Goal: Communication & Community: Answer question/provide support

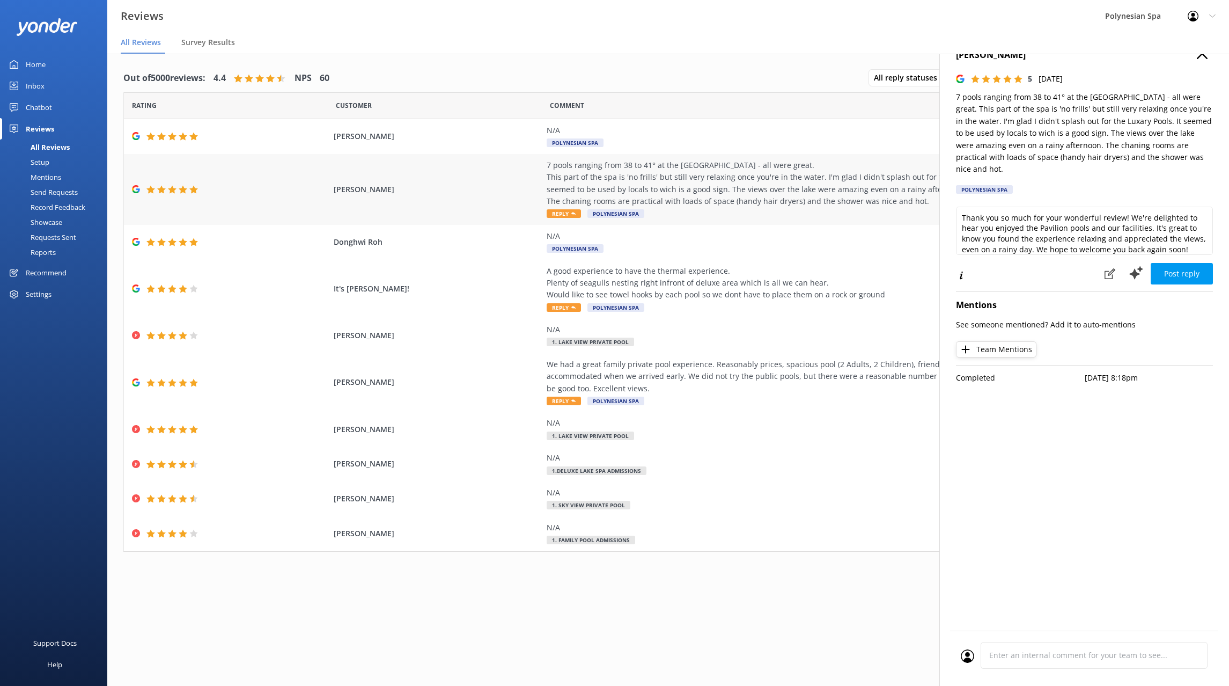
click at [472, 180] on div "[PERSON_NAME] 7 pools ranging from 38 to 41° at the [GEOGRAPHIC_DATA] - all wer…" at bounding box center [668, 189] width 1088 height 71
click at [785, 379] on div "We had a great family private pool experience. Reasonably prices, spacious pool…" at bounding box center [791, 376] width 488 height 36
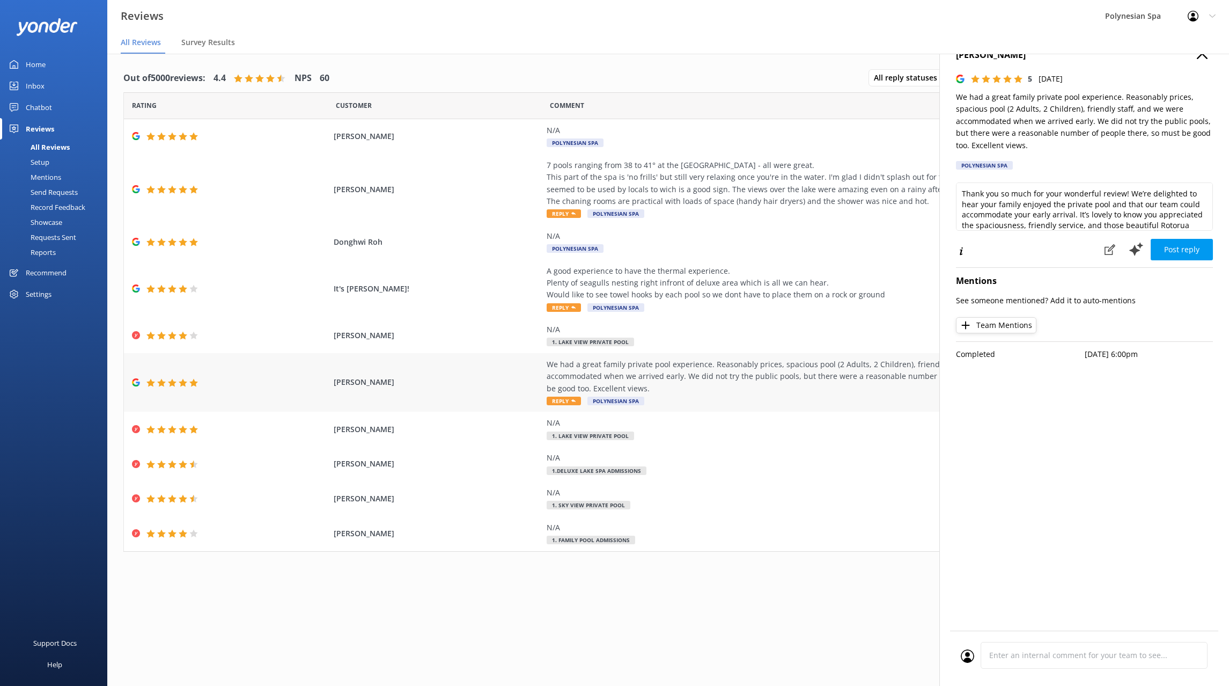
type textarea "Thank you so much for your wonderful review! We’re delighted to hear your famil…"
click at [763, 305] on div "A good experience to have the thermal experience. Plenty of seagulls nesting ri…" at bounding box center [791, 289] width 488 height 48
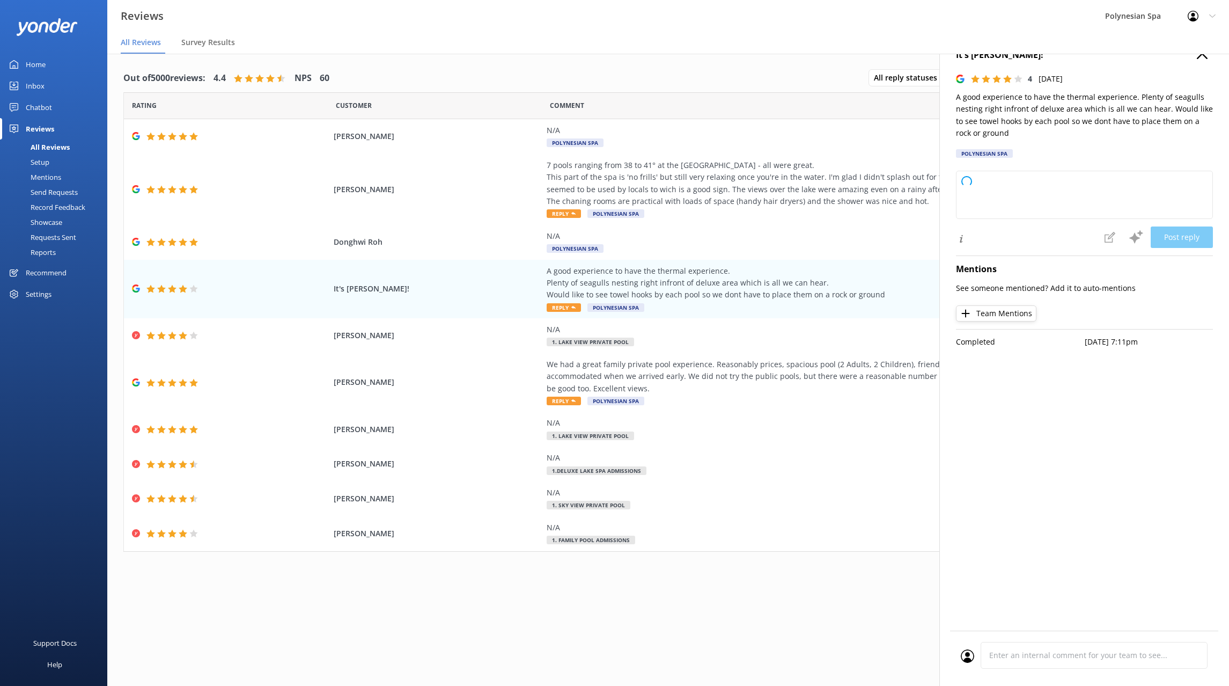
type textarea "Thank you so much for sharing your experience with us and for your thoughtful f…"
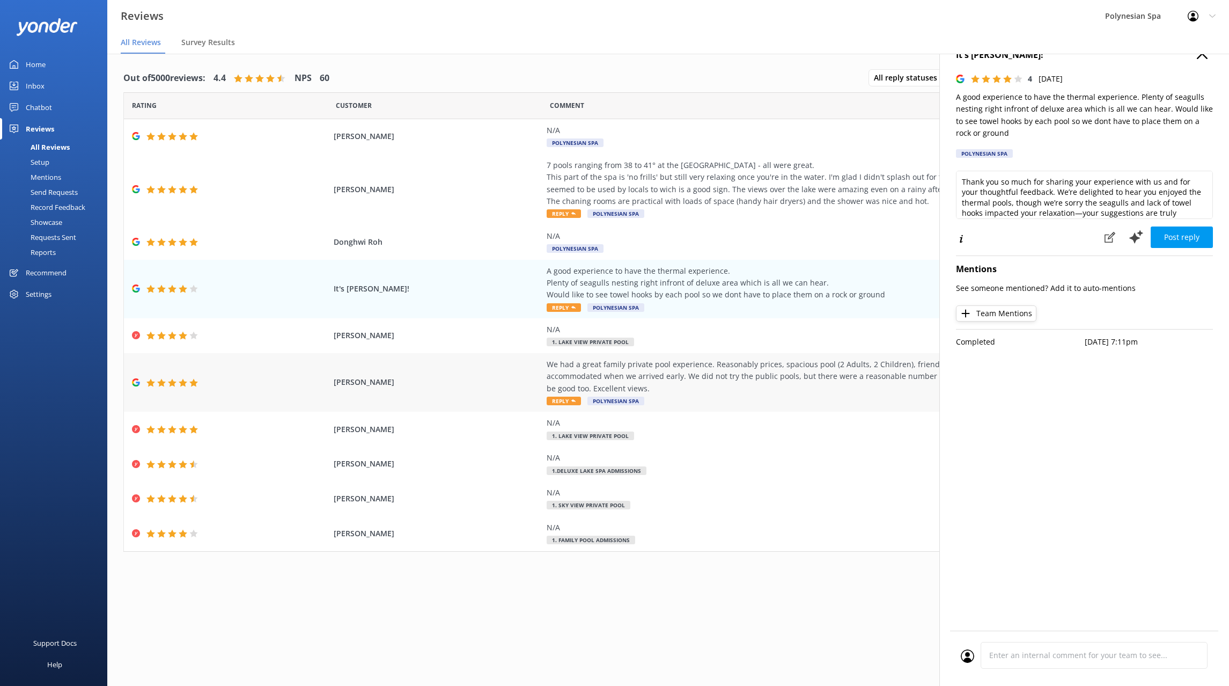
click at [730, 370] on div "We had a great family private pool experience. Reasonably prices, spacious pool…" at bounding box center [791, 376] width 488 height 36
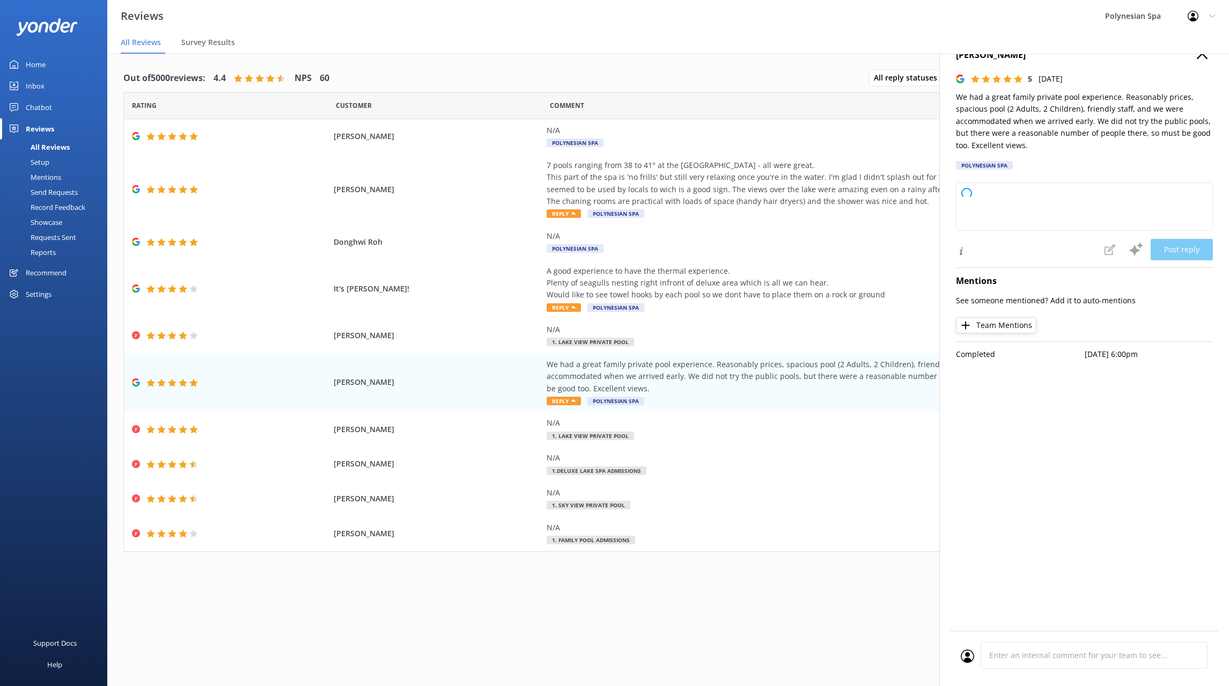
type textarea "Thank you so much for sharing your wonderful experience! We’re delighted your f…"
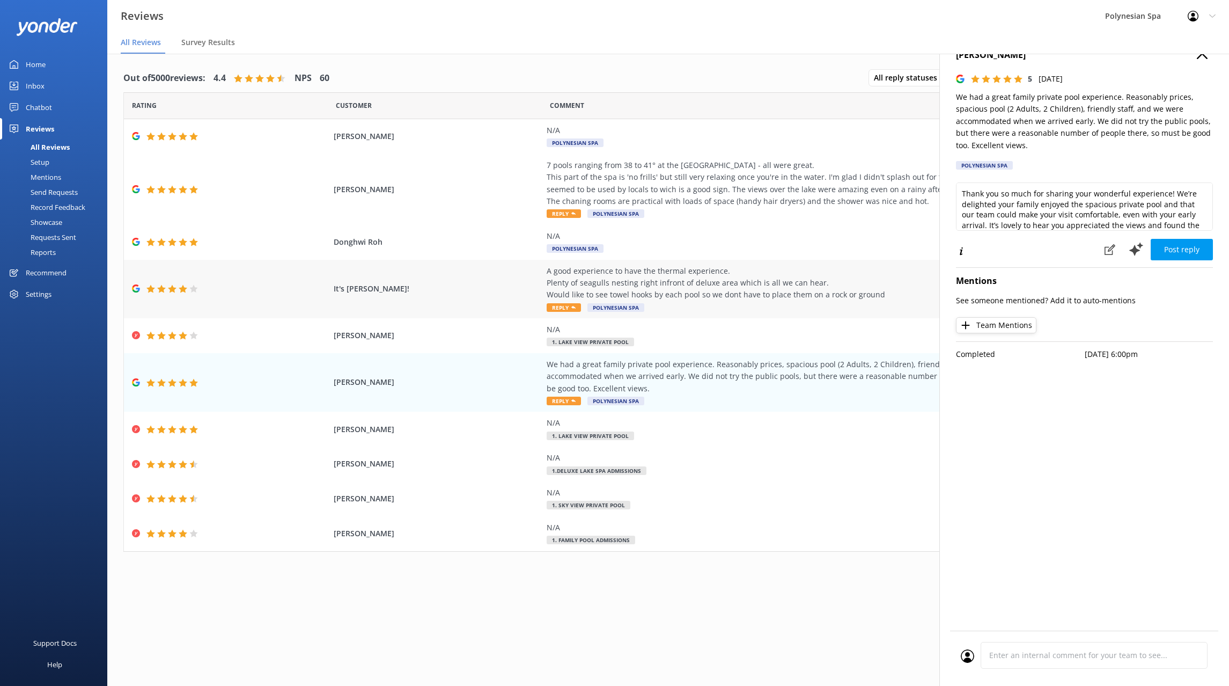
click at [751, 274] on div "A good experience to have the thermal experience. Plenty of seagulls nesting ri…" at bounding box center [791, 283] width 488 height 36
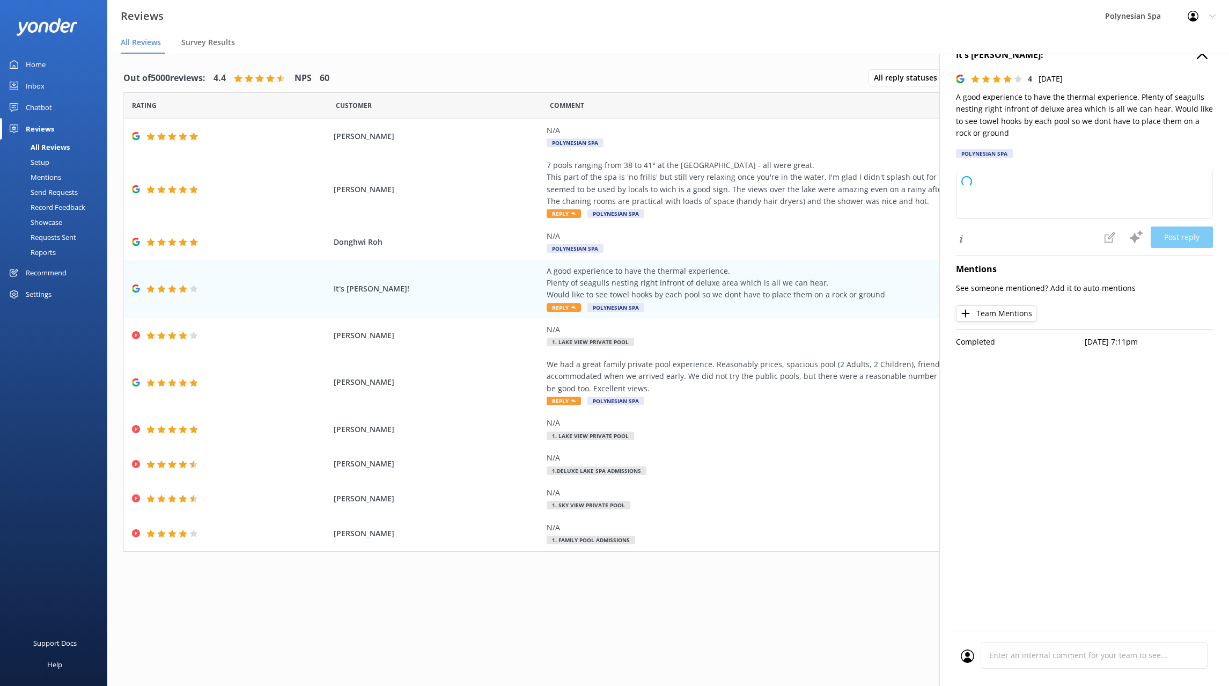
type textarea "Thank you so much for sharing your experience with us and for your thoughtful f…"
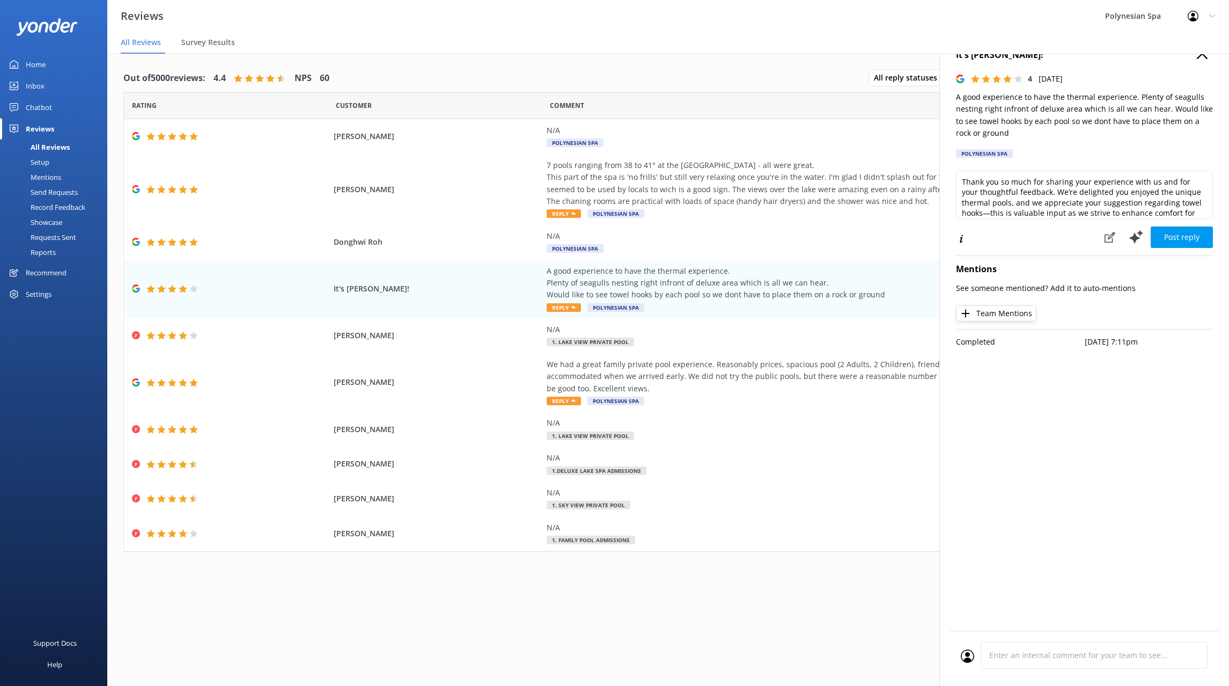
click at [1075, 452] on div "It's [PERSON_NAME]! 4 [DATE] A good experience to have the thermal experience. …" at bounding box center [1084, 375] width 290 height 686
click at [438, 242] on span "Donghwi Roh" at bounding box center [437, 242] width 207 height 12
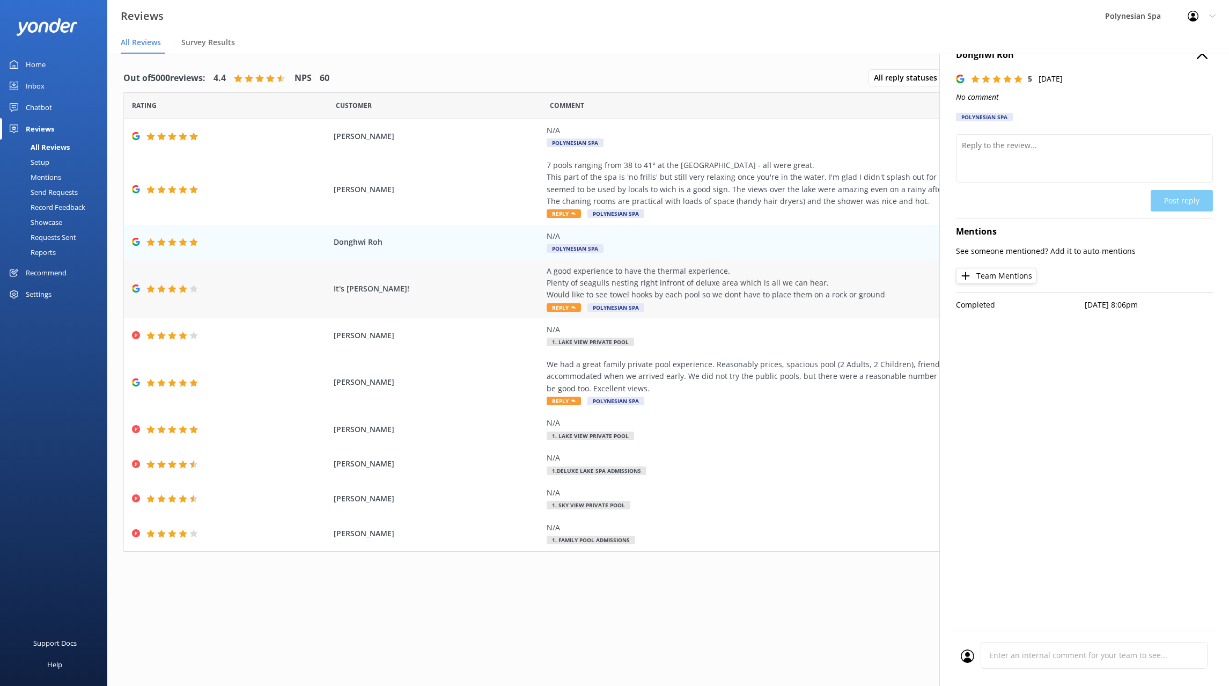
click at [682, 292] on div "A good experience to have the thermal experience. Plenty of seagulls nesting ri…" at bounding box center [791, 283] width 488 height 36
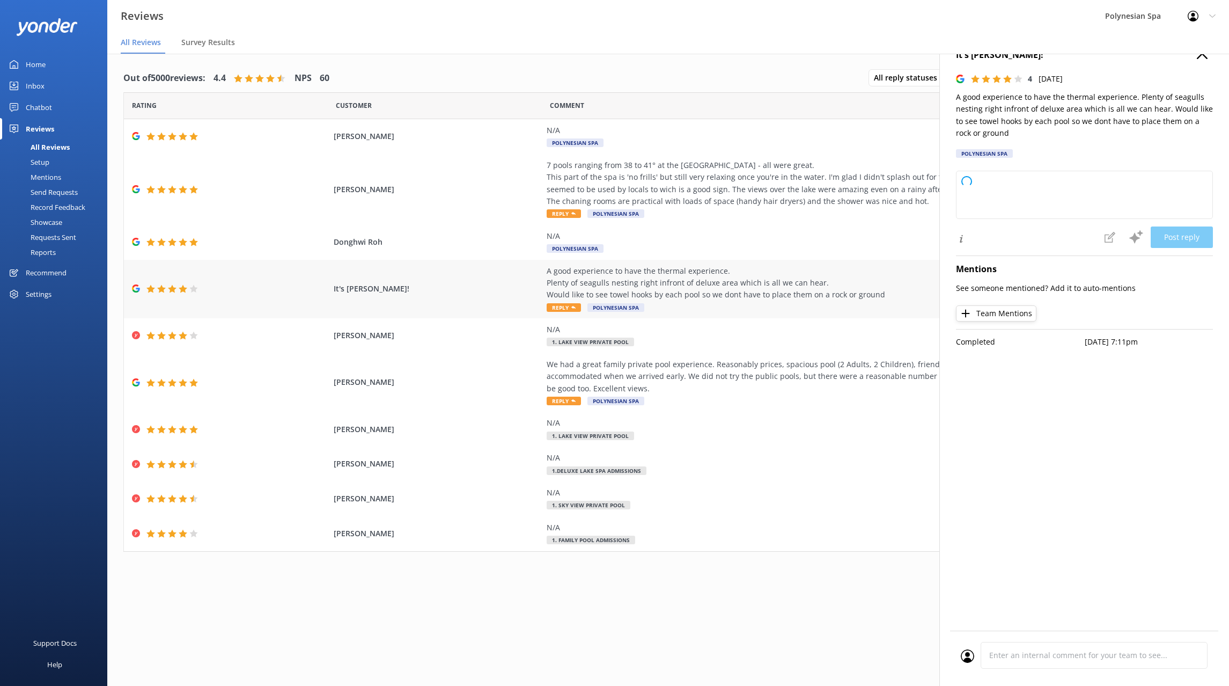
type textarea "Thank you so much for sharing your feedback and for choosing to unwind with us …"
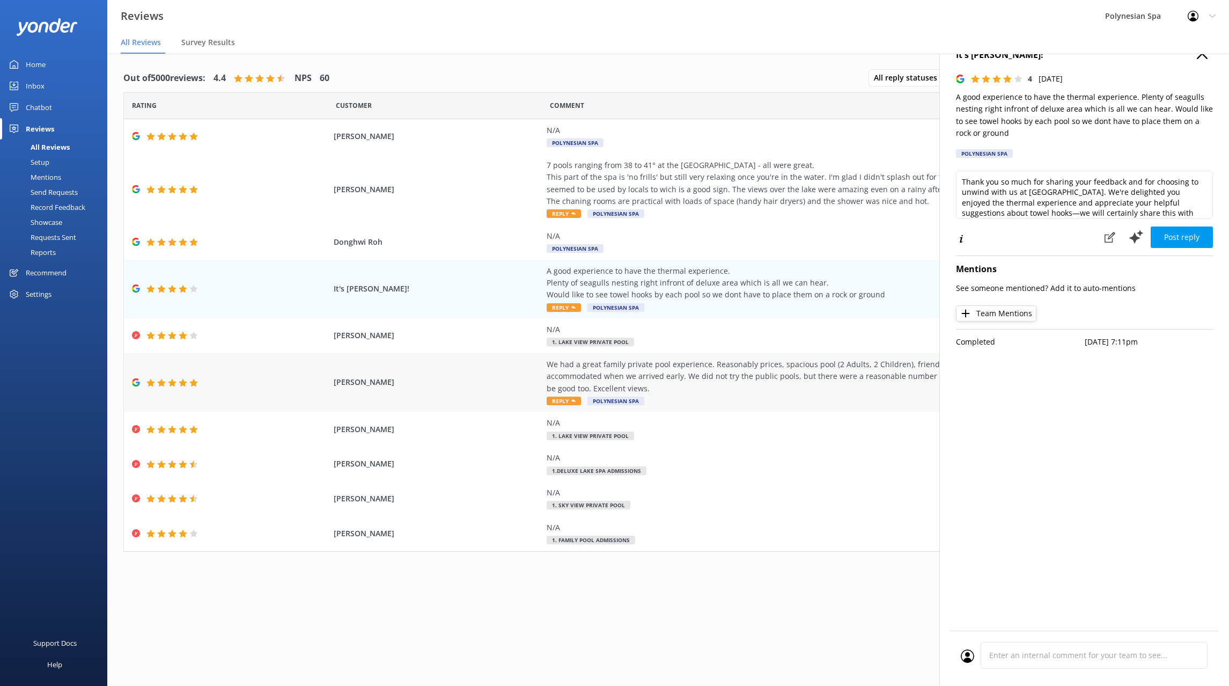
click at [712, 379] on div "We had a great family private pool experience. Reasonably prices, spacious pool…" at bounding box center [791, 376] width 488 height 36
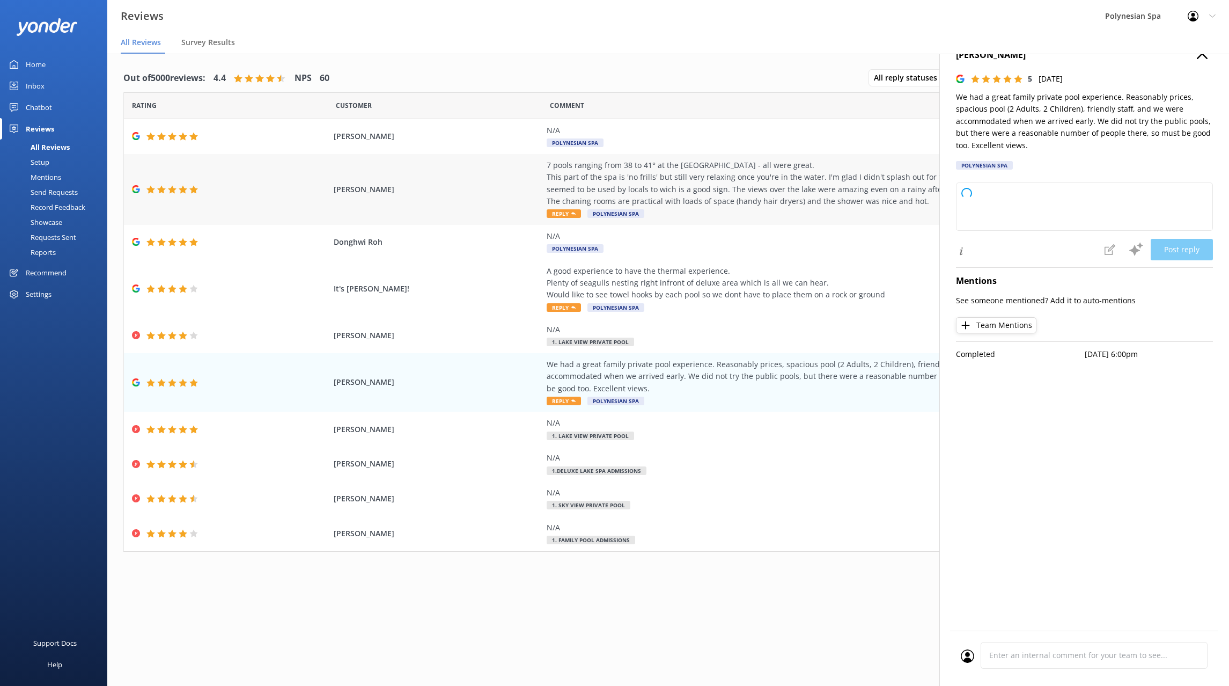
click at [653, 191] on div "7 pools ranging from 38 to 41° at the [GEOGRAPHIC_DATA] - all were great. This …" at bounding box center [791, 183] width 488 height 48
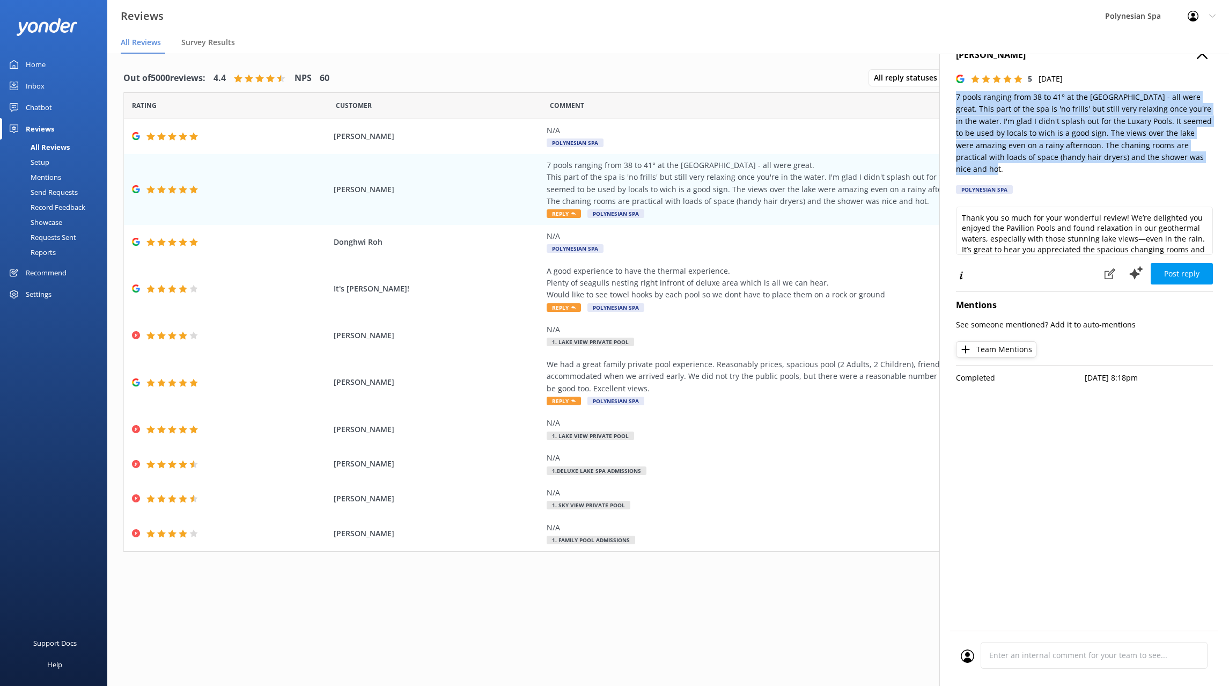
drag, startPoint x: 956, startPoint y: 98, endPoint x: 1148, endPoint y: 161, distance: 201.7
click at [1148, 161] on p "7 pools ranging from 38 to 41° at the [GEOGRAPHIC_DATA] - all were great. This …" at bounding box center [1084, 133] width 257 height 84
copy p "7 pools ranging from 38 to 41° at the [GEOGRAPHIC_DATA] - all were great. This …"
click at [1160, 231] on textarea "Thank you so much for your wonderful review! We’re delighted you enjoyed the Pa…" at bounding box center [1084, 231] width 257 height 48
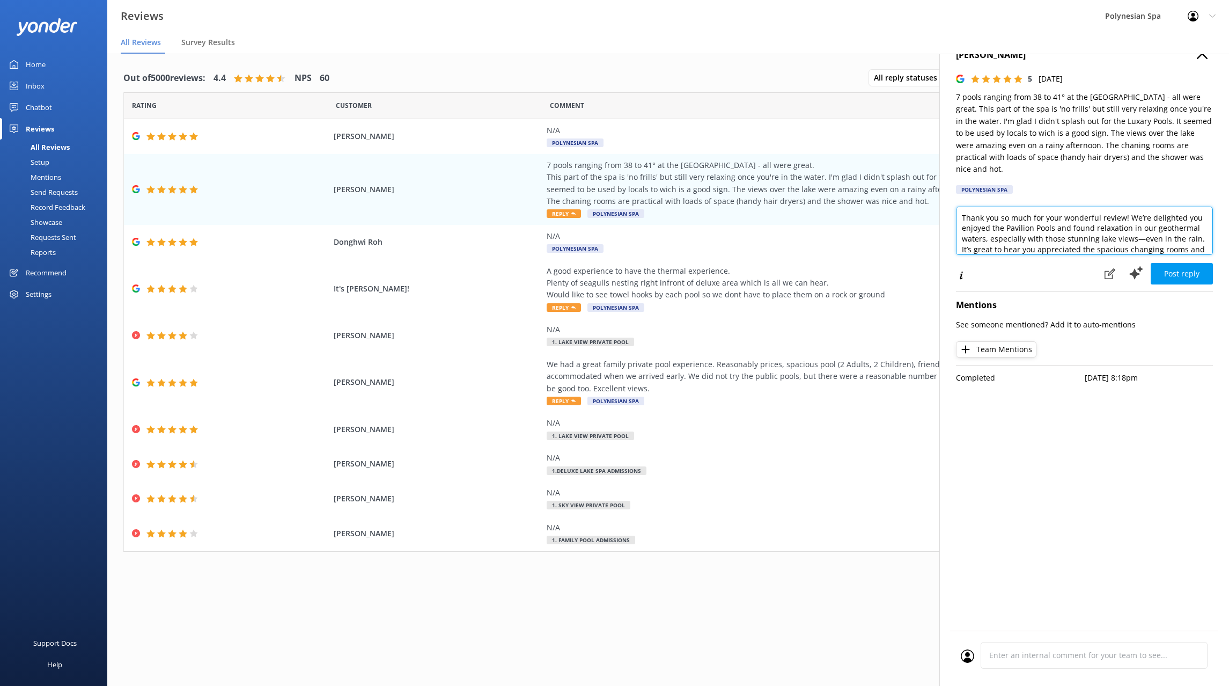
paste textarea "We’re so pleased you enjoyed your visit to the [GEOGRAPHIC_DATA]. That space ha…"
click at [1027, 226] on textarea "We’re so pleased you enjoyed your visit to the [GEOGRAPHIC_DATA]. That space ha…" at bounding box center [1084, 231] width 257 height 48
click at [1049, 207] on textarea "We’re so pleased you enjoyed your visit to the [GEOGRAPHIC_DATA]. That space ha…" at bounding box center [1084, 231] width 257 height 48
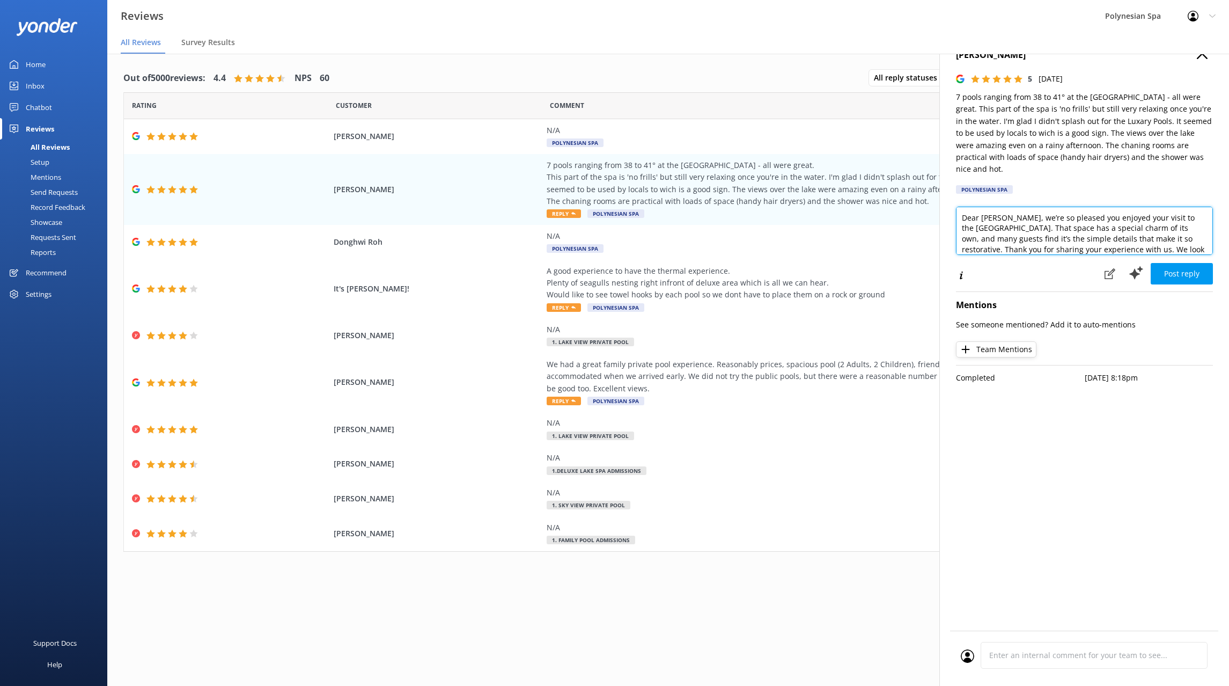
click at [1070, 207] on textarea "Dear [PERSON_NAME], we’re so pleased you enjoyed your visit to the [GEOGRAPHIC_…" at bounding box center [1084, 231] width 257 height 48
click at [1189, 207] on textarea "Dear [PERSON_NAME], we’re so pleased to hear you enjoyed your visit to the Pavi…" at bounding box center [1084, 231] width 257 height 48
click at [1171, 231] on textarea "Dear [PERSON_NAME], we’re so pleased to hear you enjoyed your visit to our hist…" at bounding box center [1084, 231] width 257 height 48
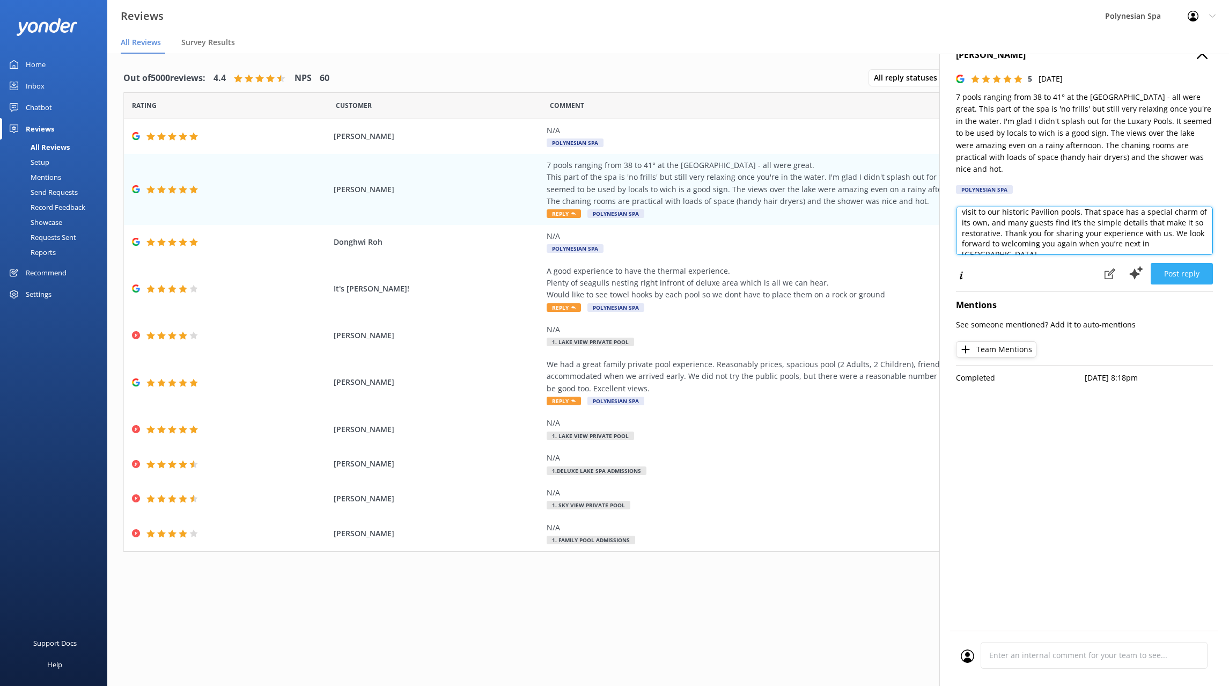
type textarea "Dear [PERSON_NAME], we’re so pleased to hear you enjoyed your visit to our hist…"
click at [1179, 263] on button "Post reply" at bounding box center [1182, 273] width 62 height 21
click at [671, 299] on div "A good experience to have the thermal experience. Plenty of seagulls nesting ri…" at bounding box center [791, 283] width 488 height 36
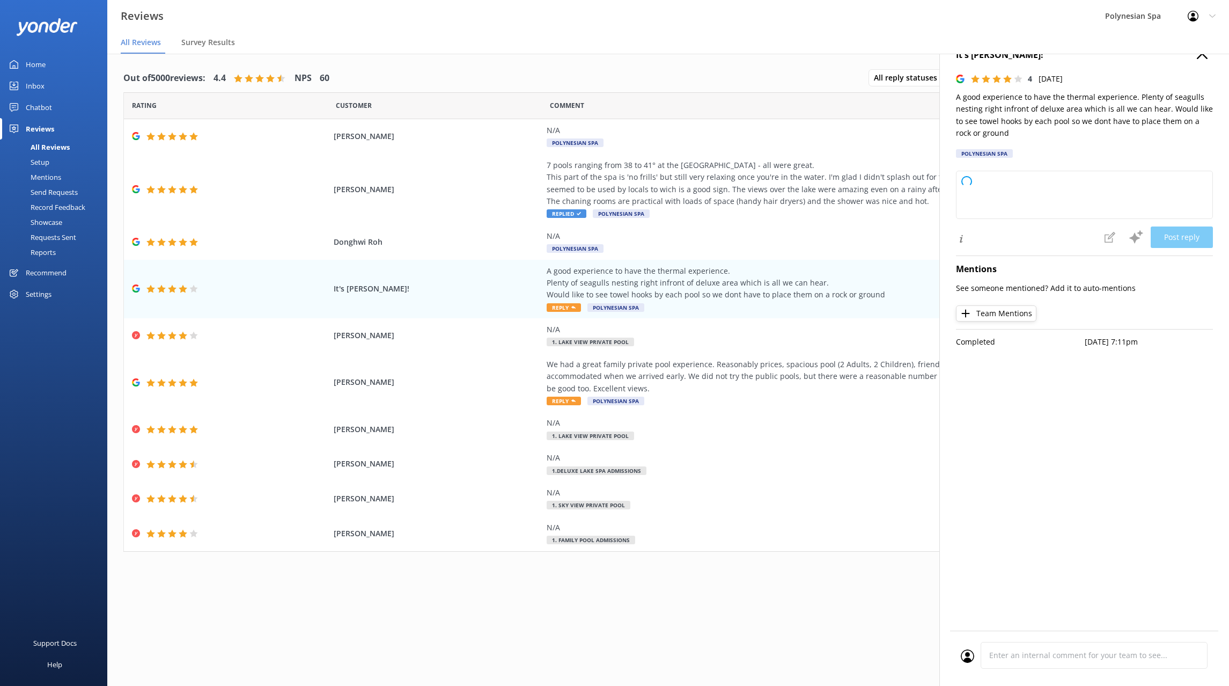
click at [1018, 113] on p "A good experience to have the thermal experience. Plenty of seagulls nesting ri…" at bounding box center [1084, 115] width 257 height 48
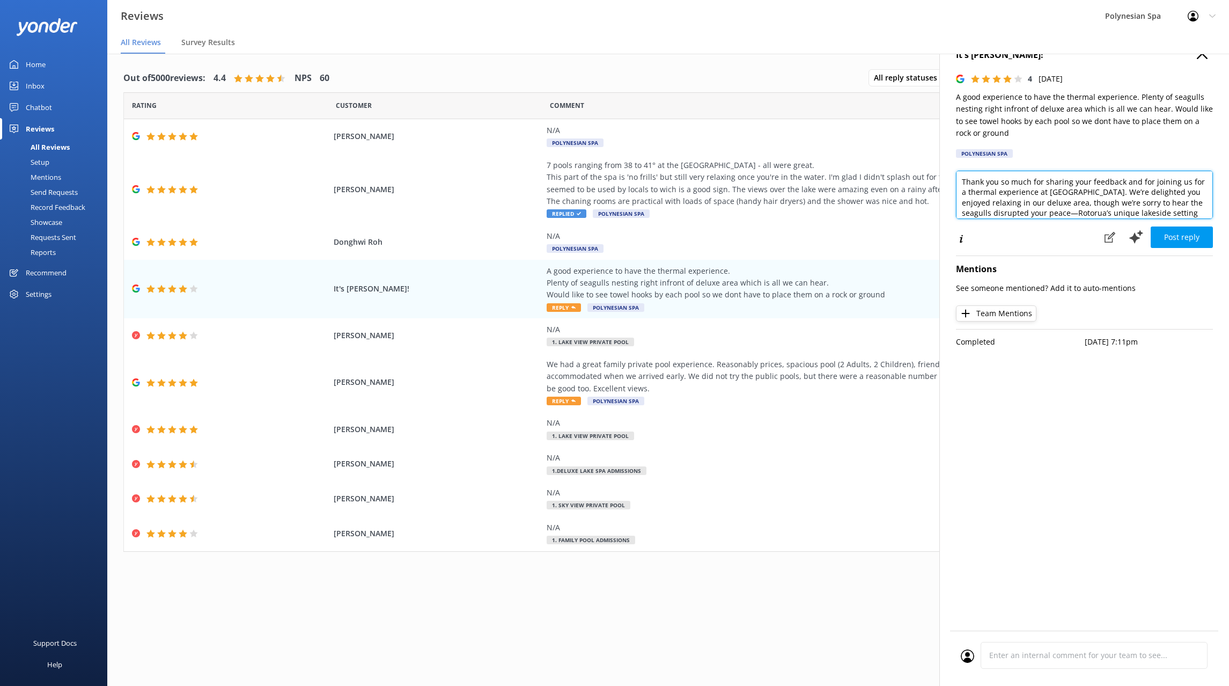
click at [1005, 199] on textarea "Thank you so much for sharing your feedback and for joining us for a thermal ex…" at bounding box center [1084, 195] width 257 height 48
paste textarea "for visiting and for sharing your feedback. We’re glad you enjoyed the thermal …"
click at [1105, 206] on textarea "Thank you for visiting and for sharing your feedback. We’re glad you enjoyed th…" at bounding box center [1084, 195] width 257 height 48
click at [1043, 192] on textarea "Dear [PERSON_NAME], thank you for visiting and for sharing your feedback. We’re…" at bounding box center [1084, 195] width 257 height 48
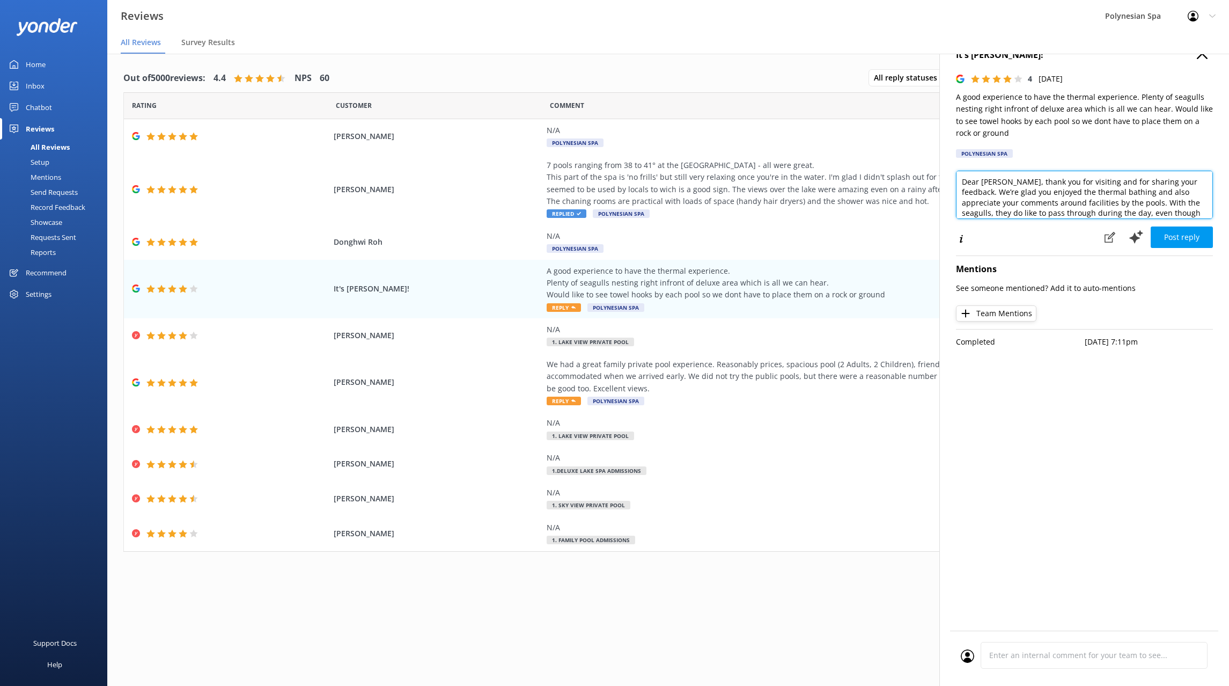
click at [1043, 192] on textarea "Dear [PERSON_NAME], thank you for visiting and for sharing your feedback. We’re…" at bounding box center [1084, 195] width 257 height 48
click at [1066, 201] on textarea "Dear [PERSON_NAME], thank you for visiting and for sharing your feedback. We’re…" at bounding box center [1084, 195] width 257 height 48
click at [1203, 212] on textarea "Dear [PERSON_NAME], thank you for visiting and for sharing your feedback. We’re…" at bounding box center [1084, 195] width 257 height 48
click at [1084, 201] on textarea "Dear [PERSON_NAME], thank you for visiting and for sharing your feedback. We’re…" at bounding box center [1084, 195] width 257 height 48
click at [1107, 203] on textarea "Dear [PERSON_NAME], thank you for visiting and for sharing your feedback. We’re…" at bounding box center [1084, 195] width 257 height 48
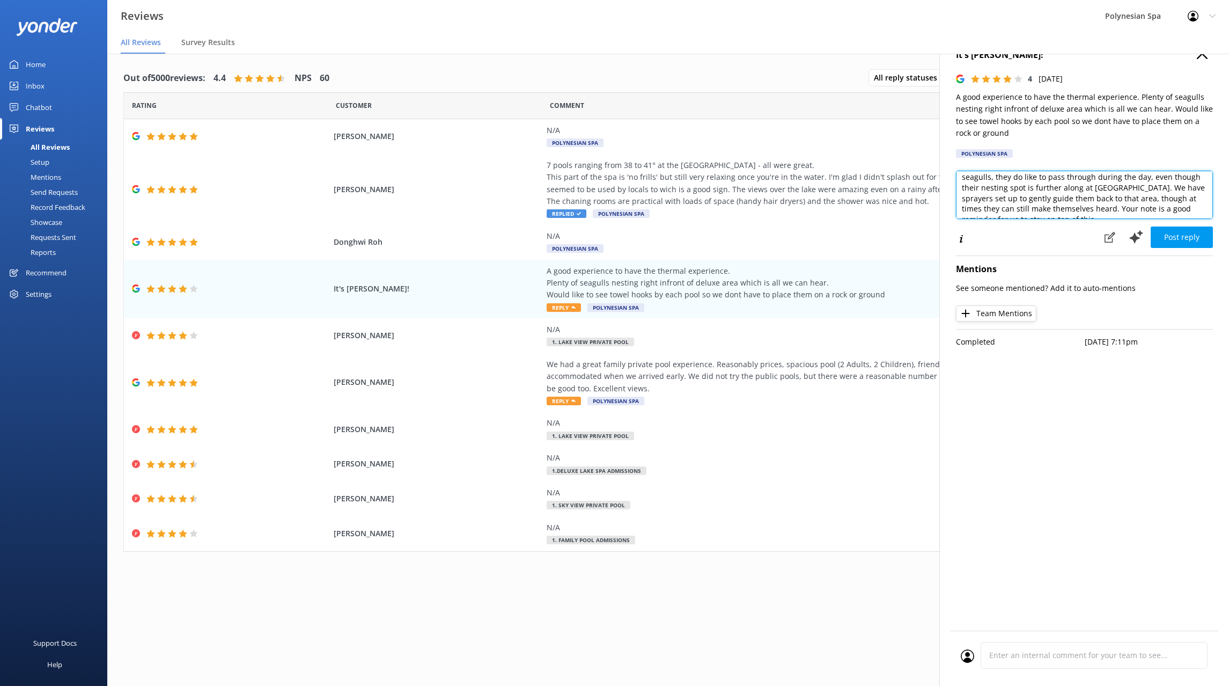
scroll to position [34, 0]
drag, startPoint x: 1066, startPoint y: 188, endPoint x: 1131, endPoint y: 197, distance: 65.5
click at [1131, 197] on textarea "Dear [PERSON_NAME], thank you for visiting and for sharing your feedback. We’re…" at bounding box center [1084, 195] width 257 height 48
drag, startPoint x: 1168, startPoint y: 178, endPoint x: 1154, endPoint y: 203, distance: 28.6
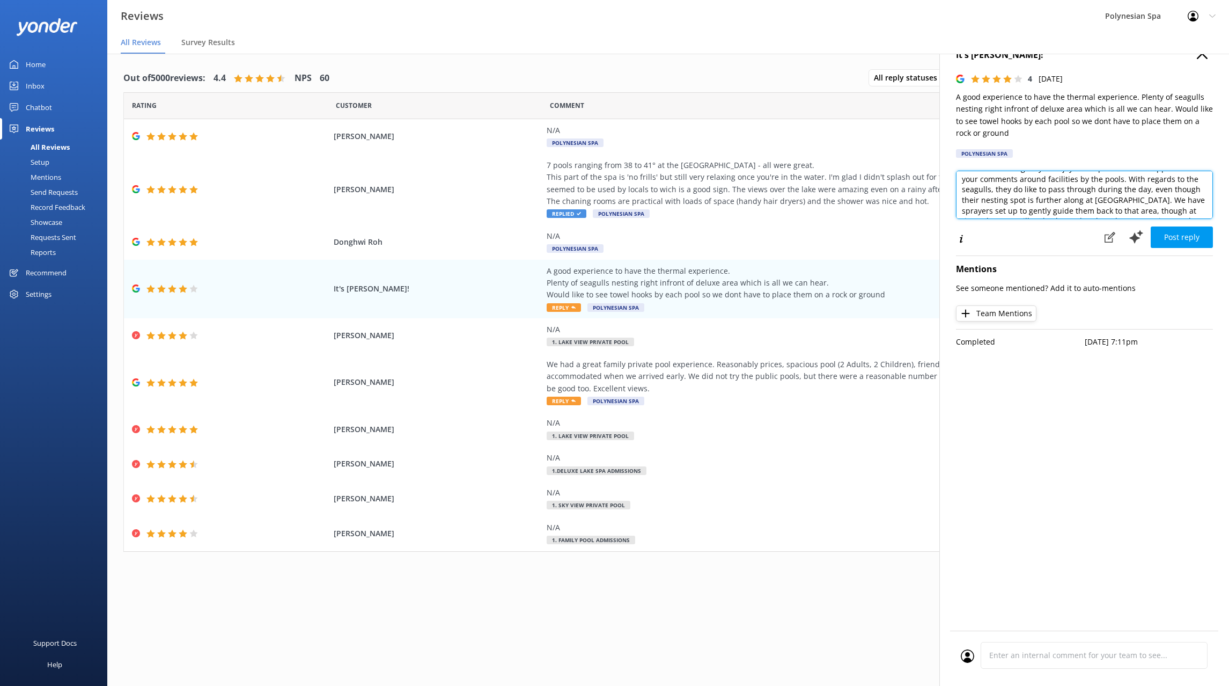
click at [1154, 203] on textarea "Dear [PERSON_NAME], thank you for visiting and for sharing your feedback. We’re…" at bounding box center [1084, 195] width 257 height 48
click at [1146, 180] on textarea "Dear [PERSON_NAME], thank you for visiting and for sharing your feedback. We’re…" at bounding box center [1084, 195] width 257 height 48
click at [1067, 179] on textarea "Dear [PERSON_NAME], thank you for visiting and for sharing your feedback. We’re…" at bounding box center [1084, 195] width 257 height 48
click at [1014, 207] on textarea "Dear [PERSON_NAME], thank you for visiting and for sharing your feedback. We’re…" at bounding box center [1084, 195] width 257 height 48
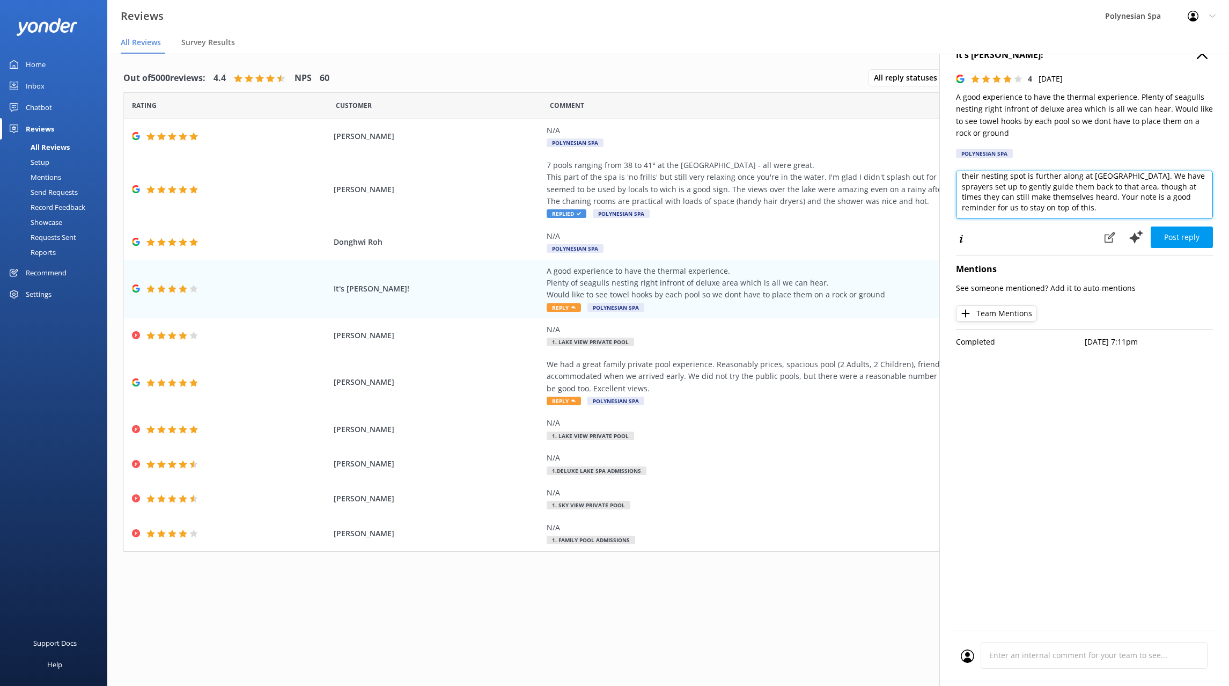
paste textarea "the seagulls, they do like to pass through during the day, even though their na…"
click at [1070, 201] on textarea "Dear [PERSON_NAME], thank you for visiting and for sharing your feedback. We’re…" at bounding box center [1084, 195] width 257 height 48
click at [1167, 208] on textarea "Dear [PERSON_NAME], thank you for visiting and for sharing your feedback. We’re…" at bounding box center [1084, 195] width 257 height 48
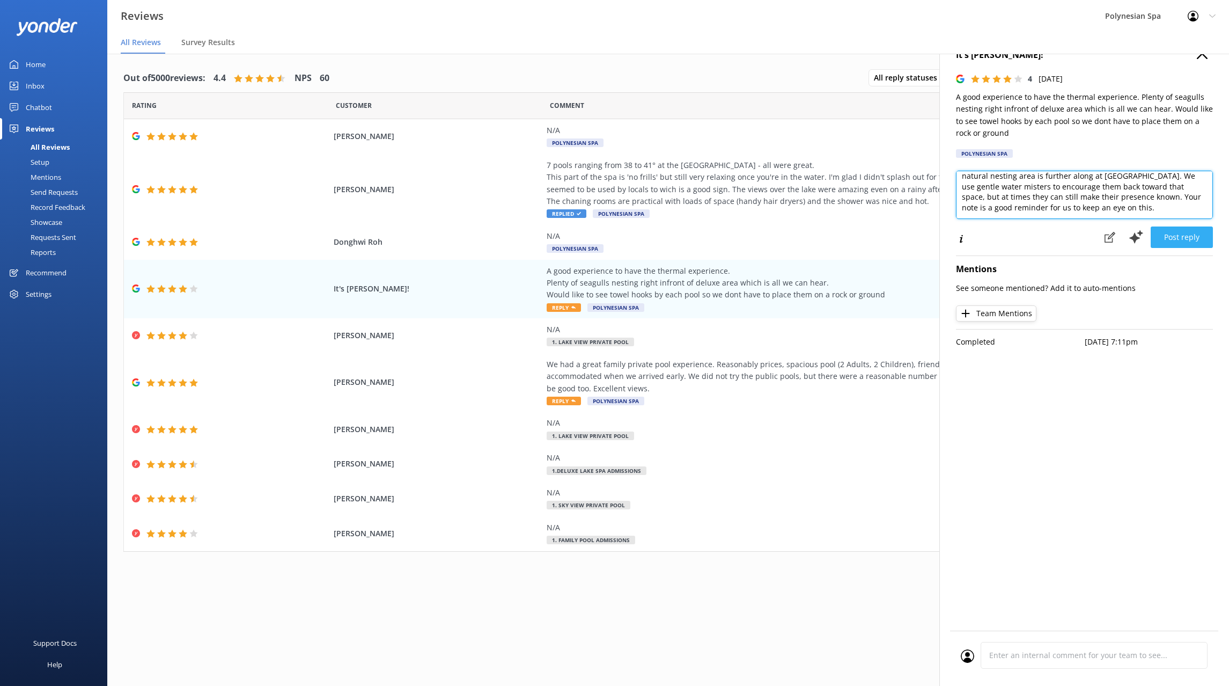
type textarea "Dear [PERSON_NAME], thank you for visiting and for sharing your feedback. We’re…"
click at [1177, 235] on button "Post reply" at bounding box center [1182, 236] width 62 height 21
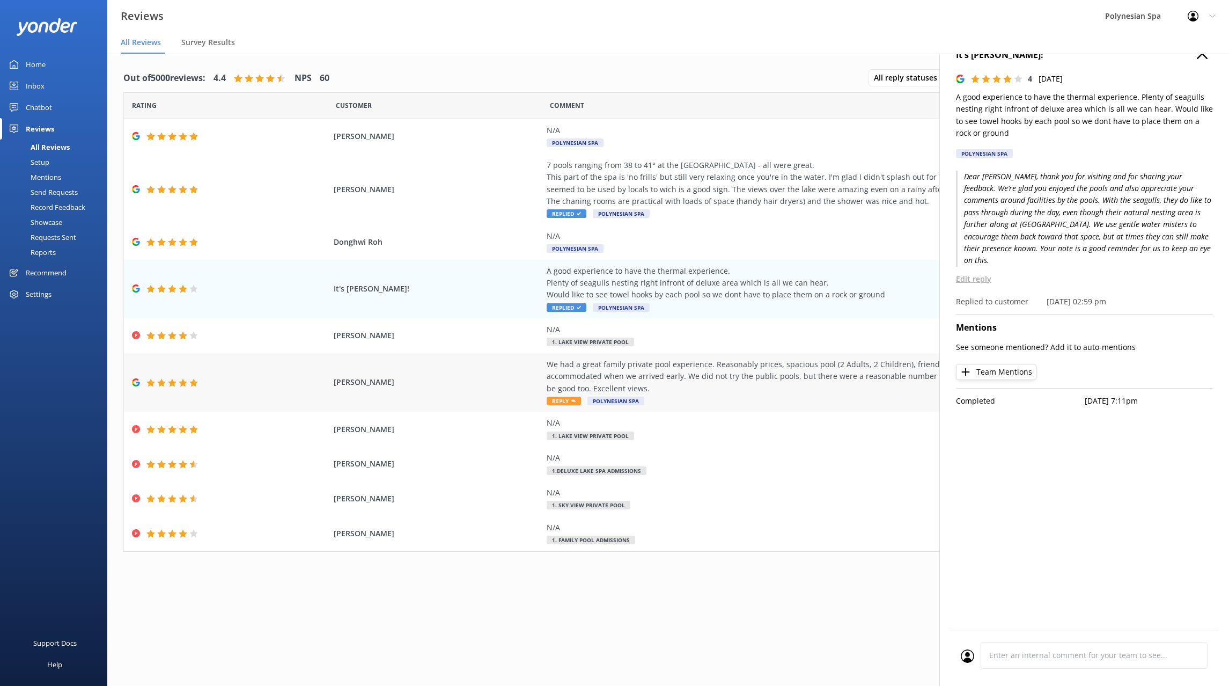
click at [781, 377] on div "We had a great family private pool experience. Reasonably prices, spacious pool…" at bounding box center [791, 376] width 488 height 36
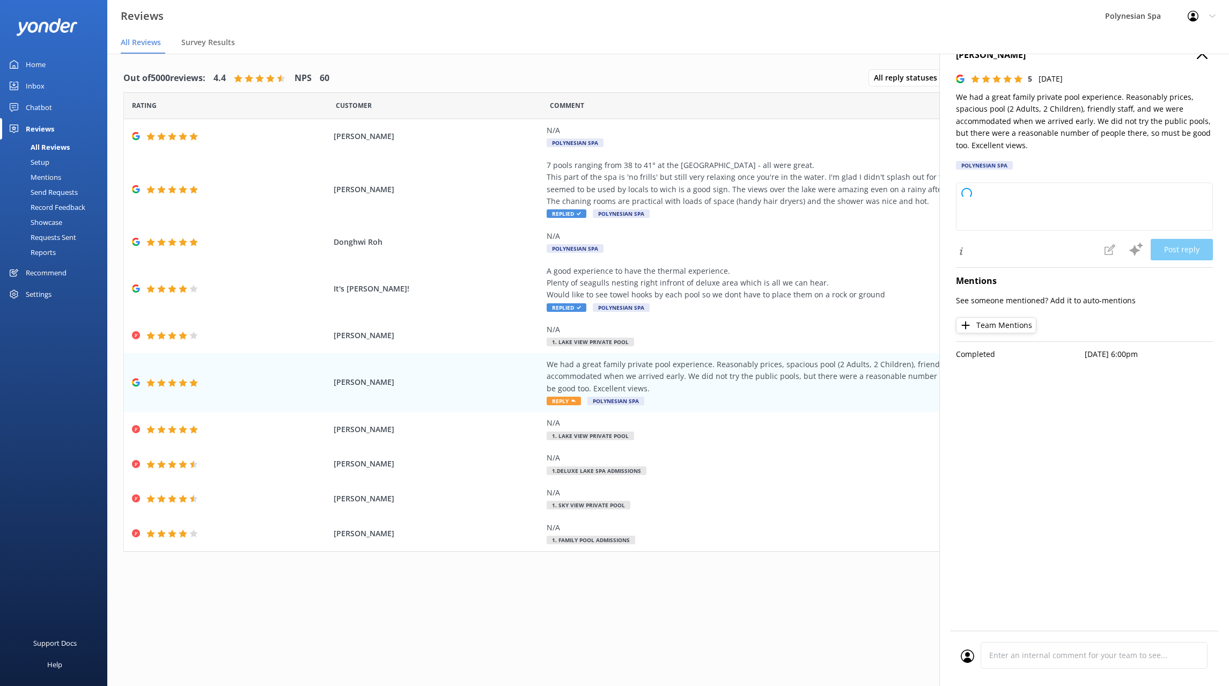
click at [1007, 119] on p "We had a great family private pool experience. Reasonably prices, spacious pool…" at bounding box center [1084, 121] width 257 height 60
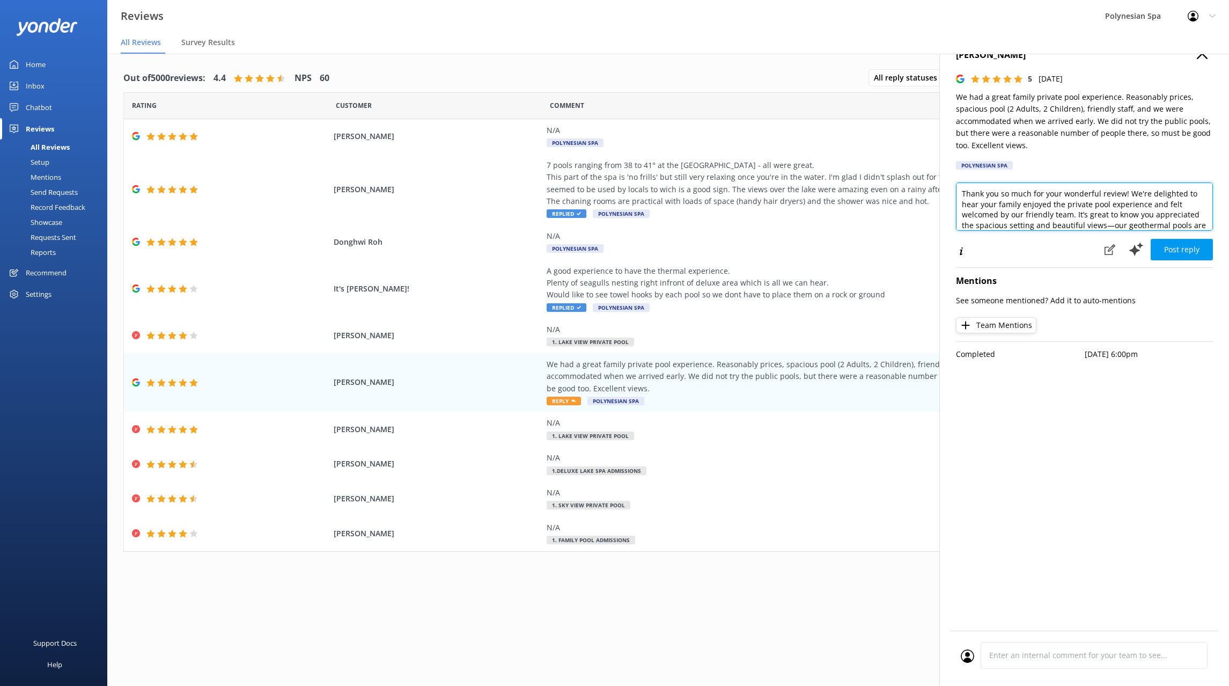
click at [1057, 203] on textarea "Thank you so much for your wonderful review! We're delighted to hear your famil…" at bounding box center [1084, 206] width 257 height 48
paste textarea "for sharing your experience with us. We’re so pleased your family enjoyed their…"
type textarea "Thank you for sharing your experience with us. We’re so pleased your family enj…"
click at [1180, 246] on button "Post reply" at bounding box center [1182, 249] width 62 height 21
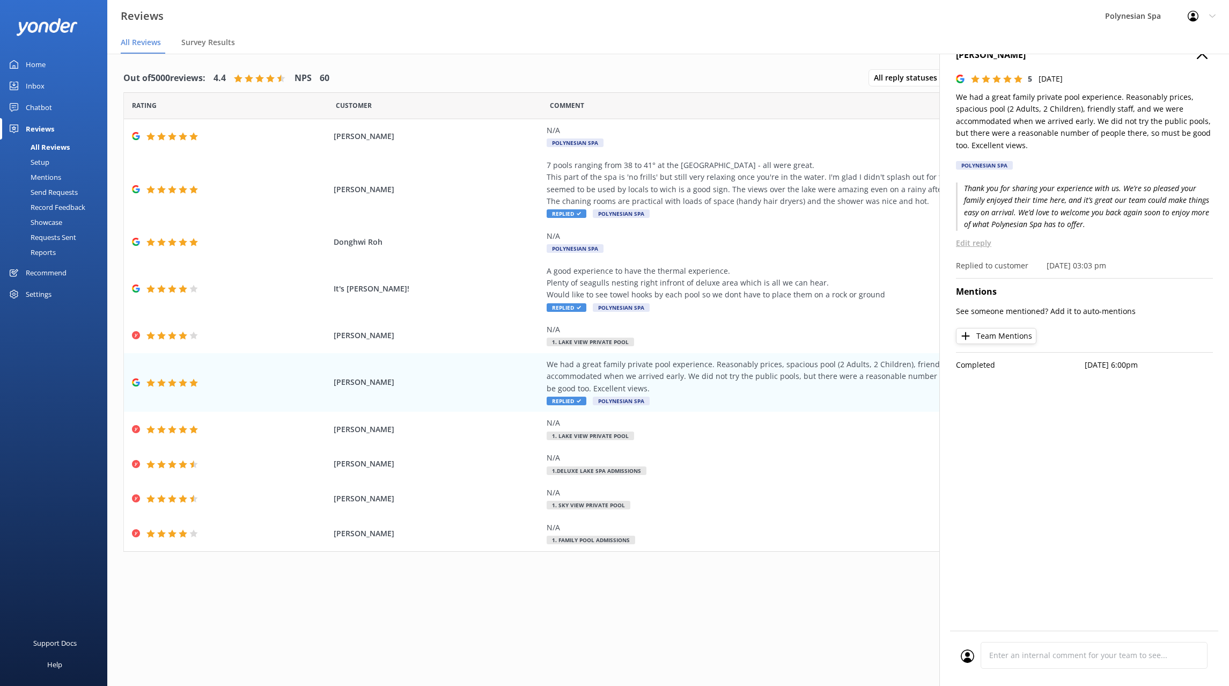
click at [1199, 55] on icon "button" at bounding box center [1202, 53] width 11 height 11
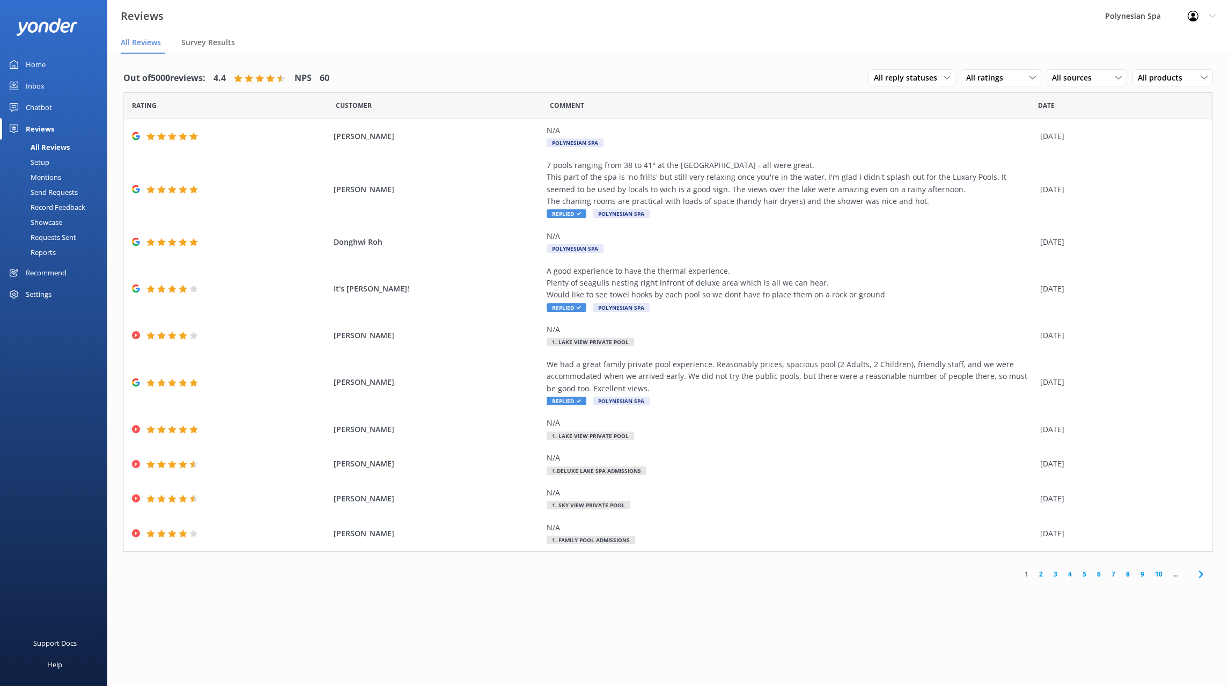
click at [1040, 572] on link "2" at bounding box center [1041, 574] width 14 height 10
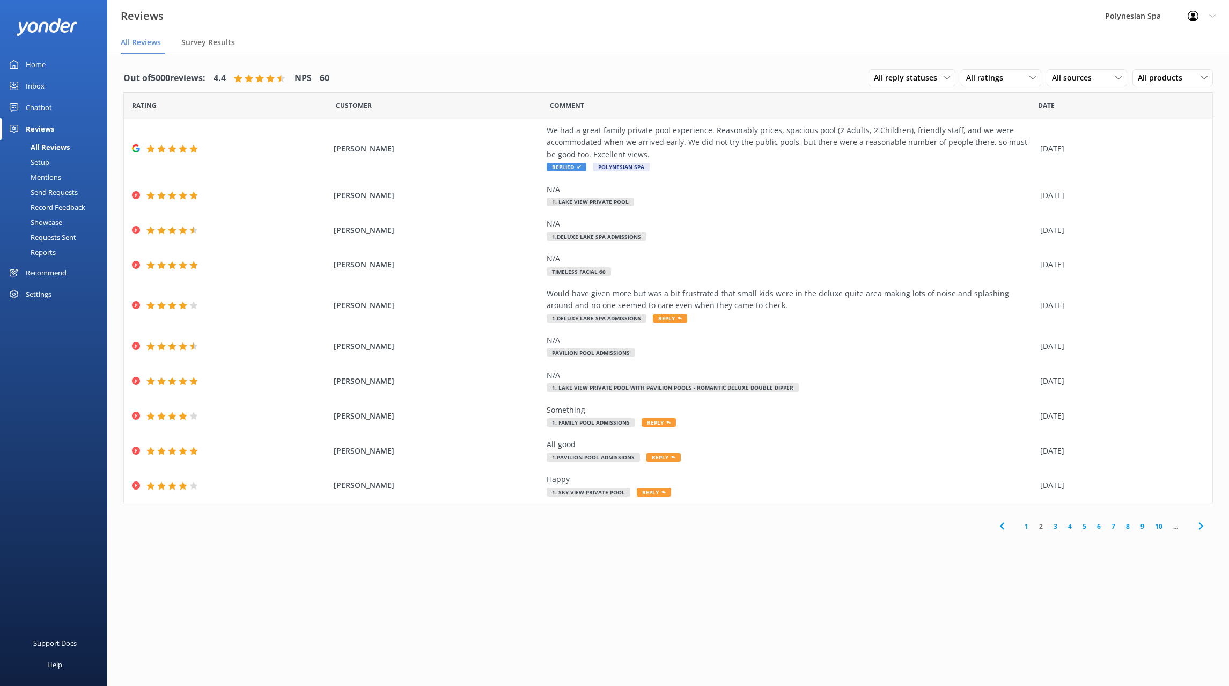
click at [1025, 526] on link "1" at bounding box center [1026, 526] width 14 height 10
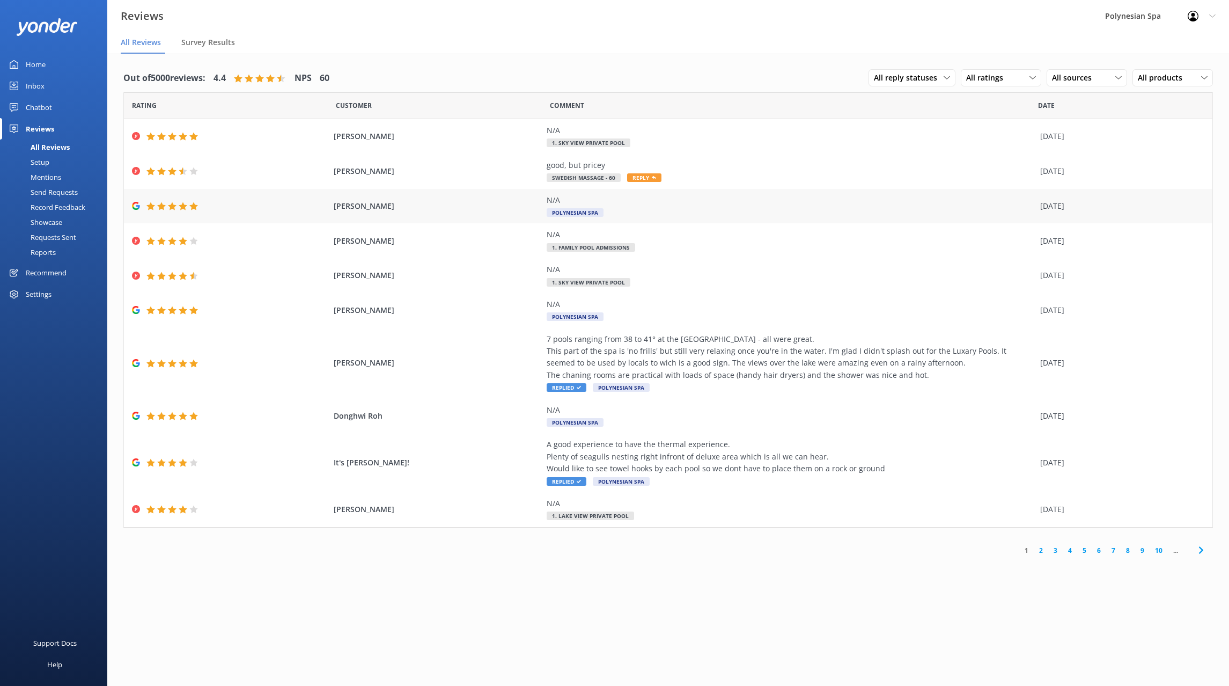
click at [760, 214] on div "N/A Polynesian Spa" at bounding box center [791, 206] width 488 height 24
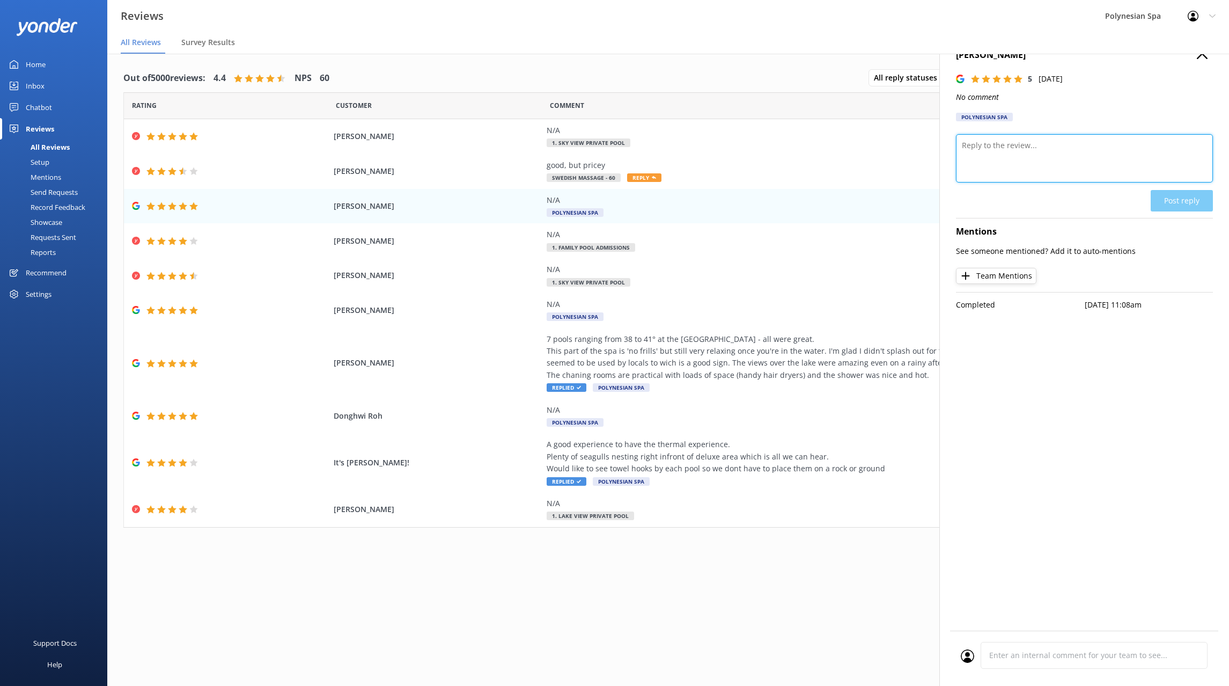
click at [1050, 166] on textarea at bounding box center [1084, 158] width 257 height 48
type textarea "Thank you for your review."
click at [1187, 195] on button "Post reply" at bounding box center [1182, 200] width 62 height 21
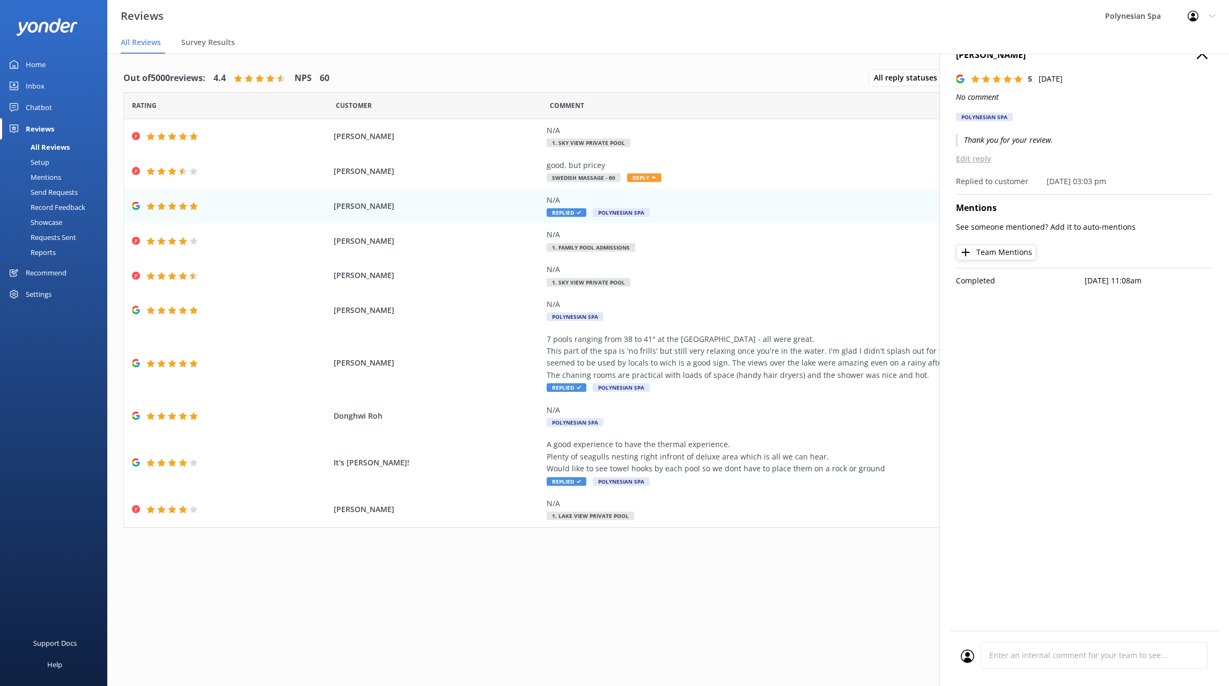
click at [1199, 54] on icon "button" at bounding box center [1202, 53] width 11 height 11
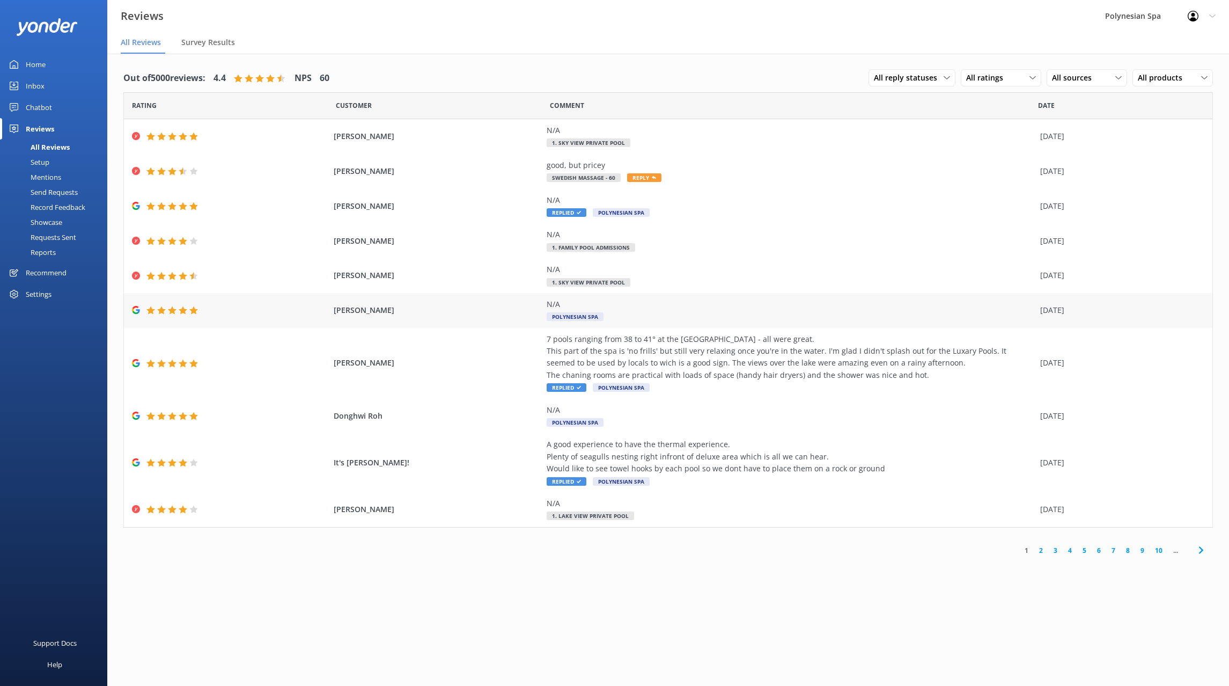
click at [767, 314] on div "N/A Polynesian Spa" at bounding box center [791, 310] width 488 height 24
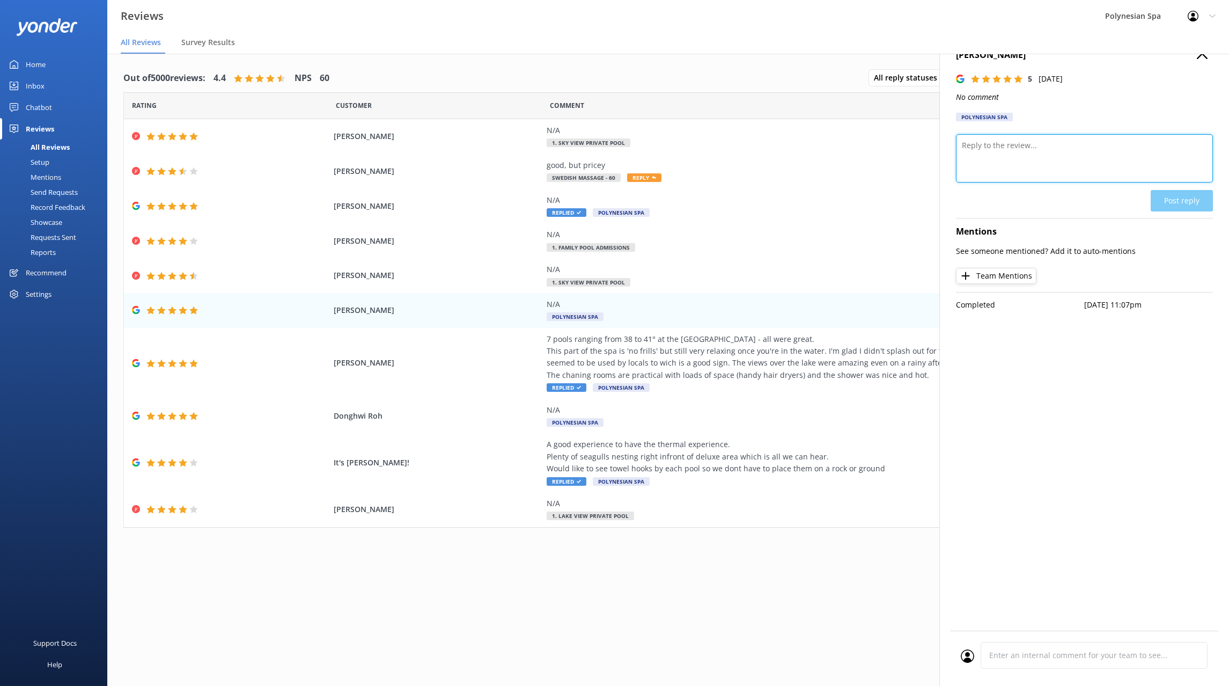
click at [1054, 163] on textarea at bounding box center [1084, 158] width 257 height 48
type textarea "Thank you for your review."
click at [1186, 203] on button "Post reply" at bounding box center [1182, 200] width 62 height 21
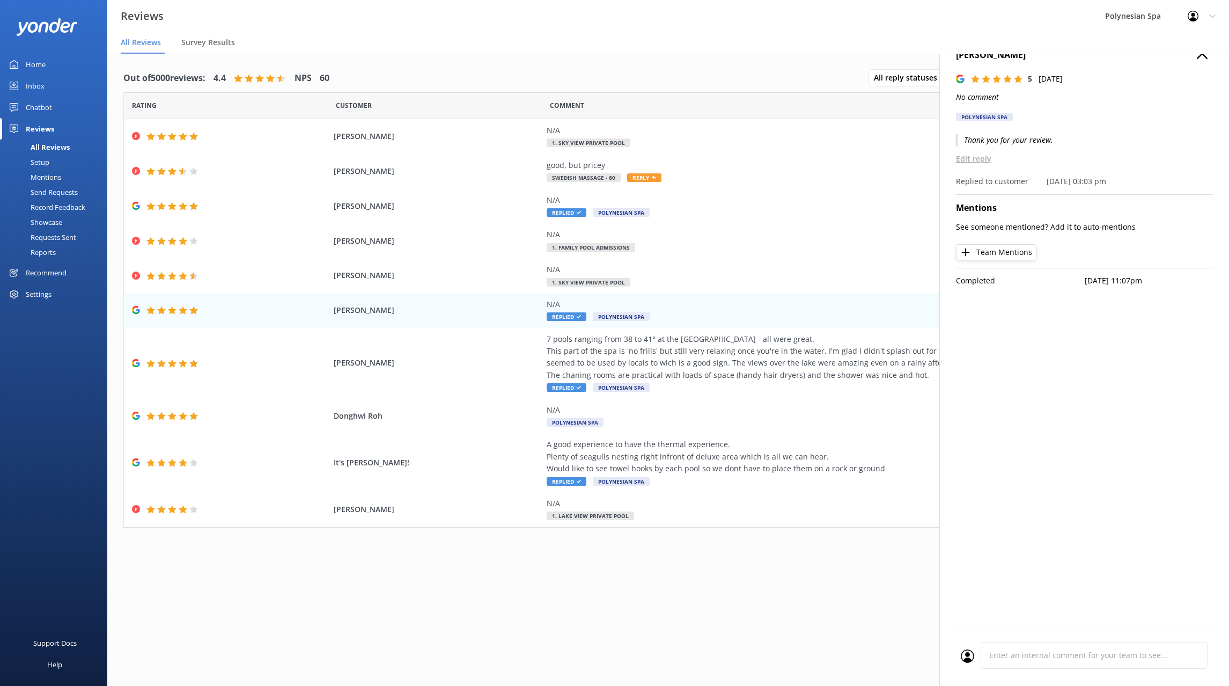
click at [1203, 58] on icon "button" at bounding box center [1202, 53] width 11 height 11
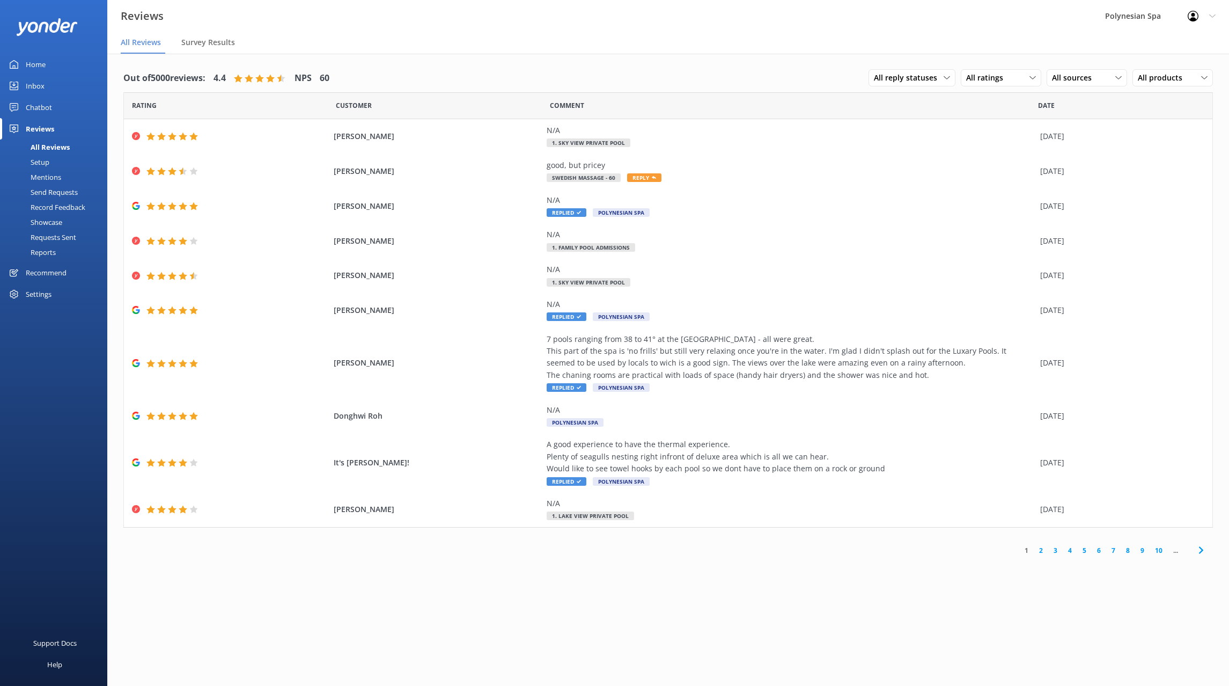
click at [1042, 547] on link "2" at bounding box center [1041, 550] width 14 height 10
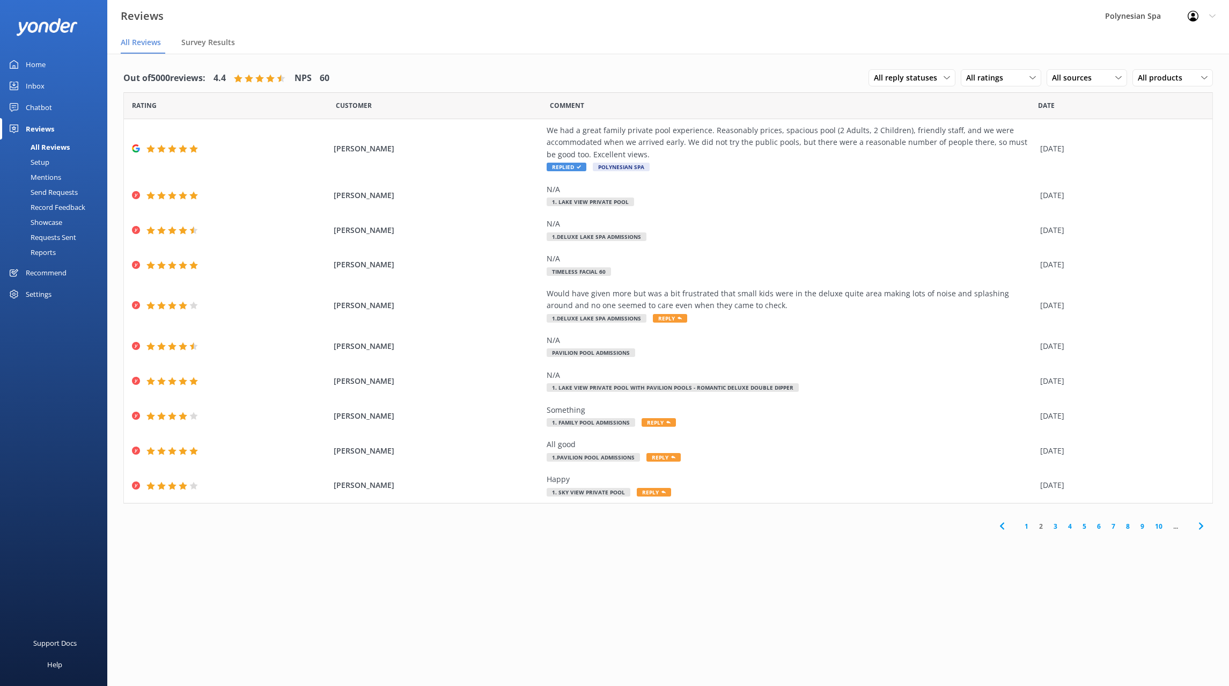
click at [1057, 527] on link "3" at bounding box center [1055, 526] width 14 height 10
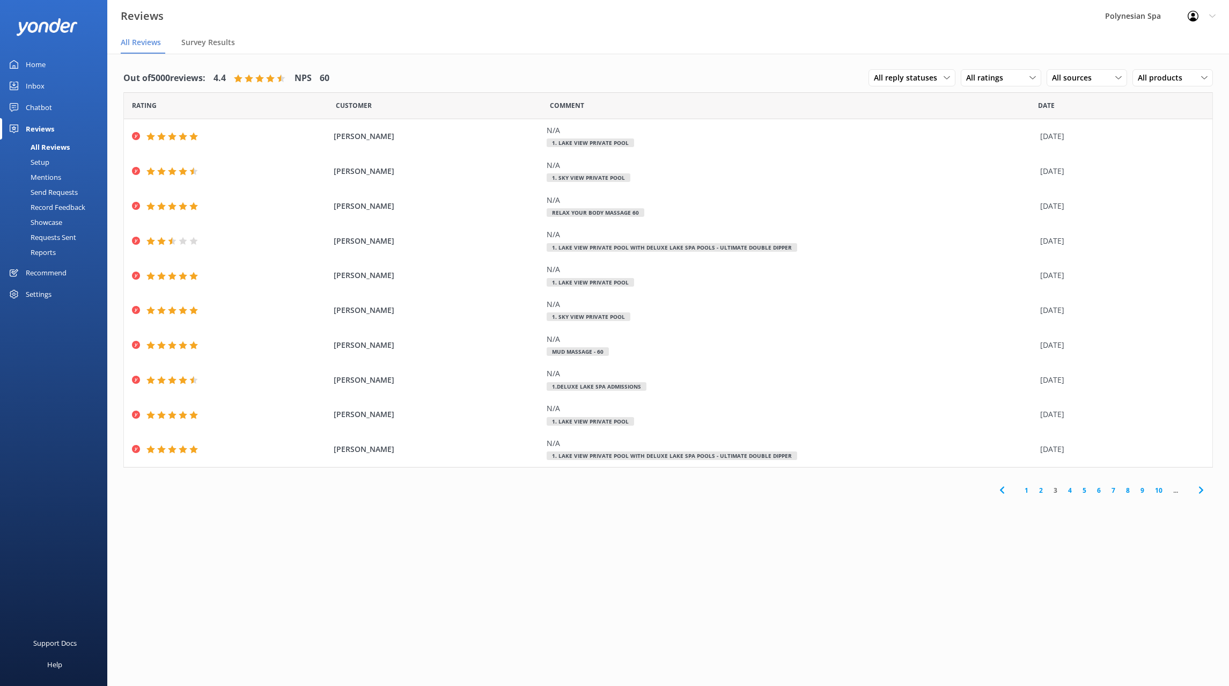
click at [1068, 489] on link "4" at bounding box center [1070, 490] width 14 height 10
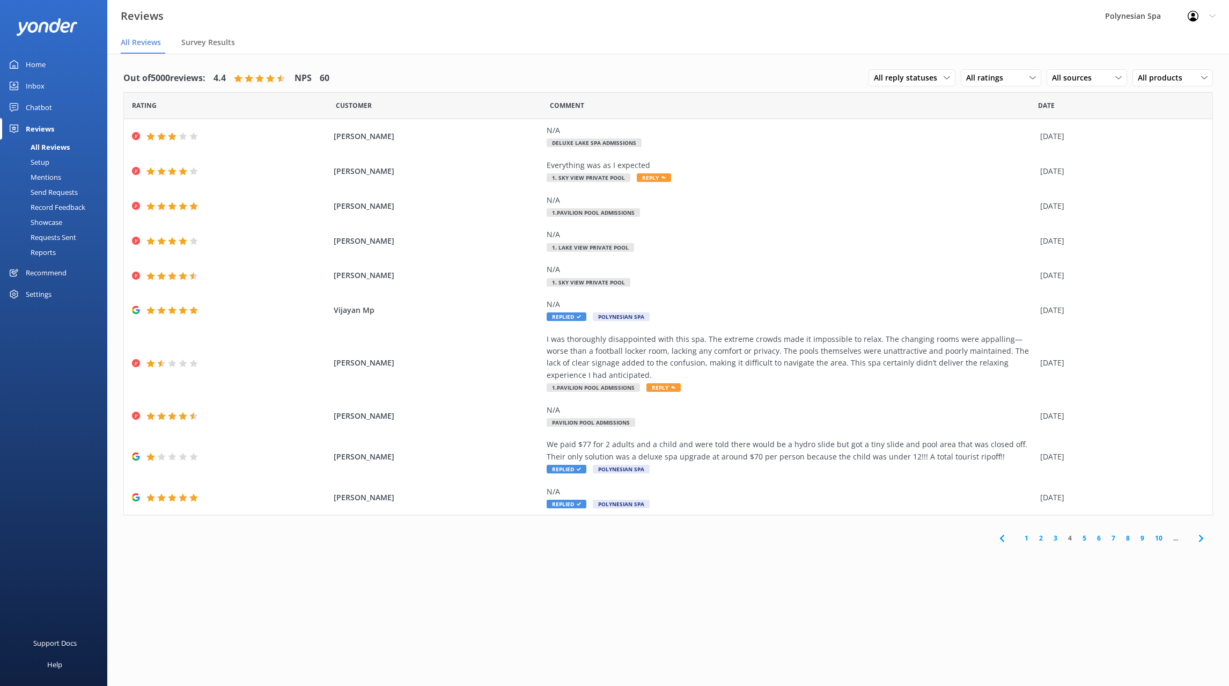
click at [1084, 538] on link "5" at bounding box center [1084, 538] width 14 height 10
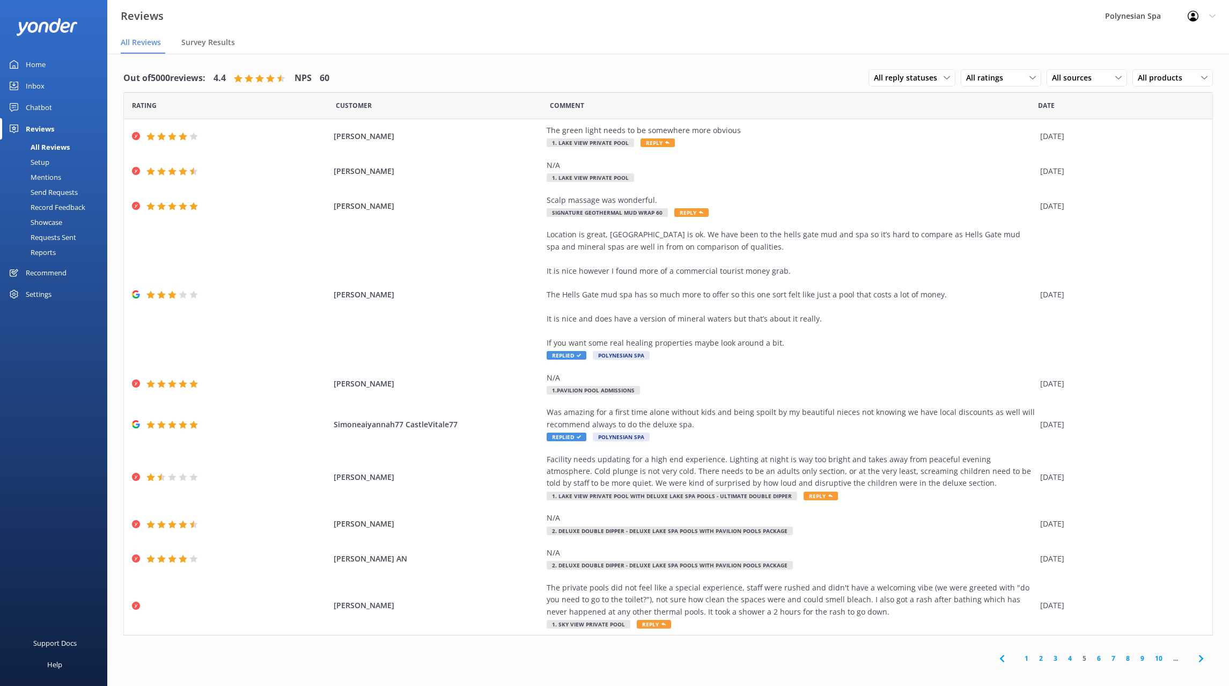
click at [1100, 659] on link "6" at bounding box center [1099, 658] width 14 height 10
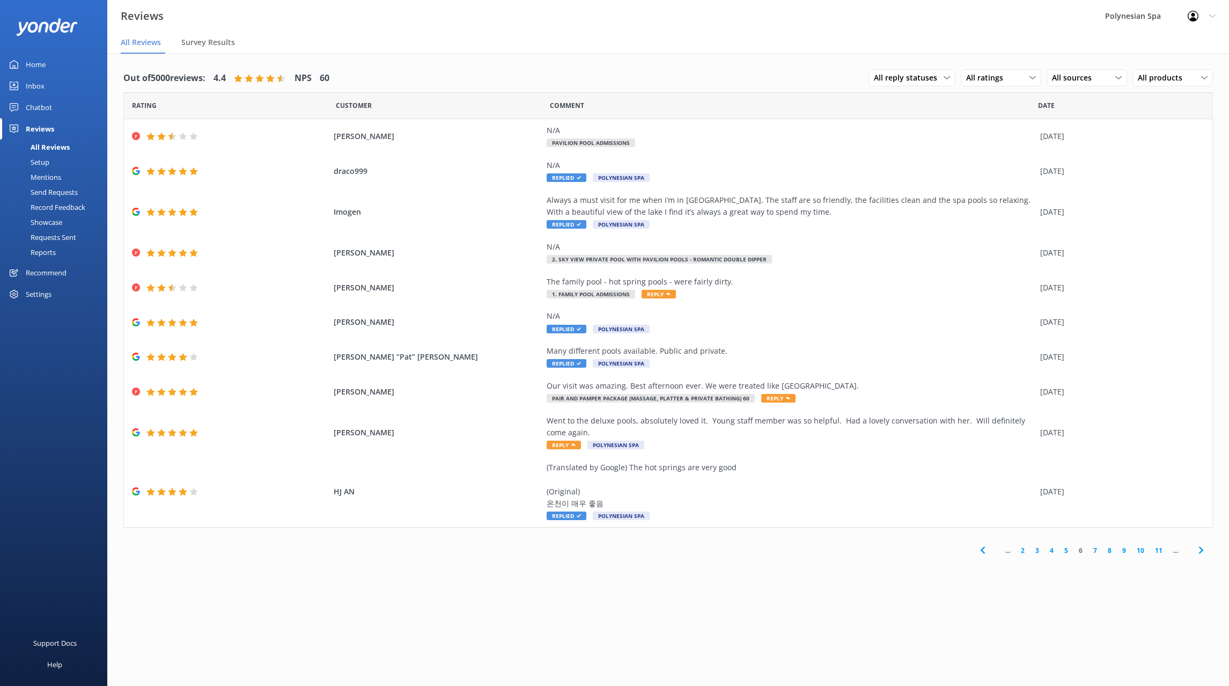
click at [805, 571] on div "Out of 5000 reviews: 4.4 NPS 60 All reply statuses All reply statuses Needs a r…" at bounding box center [668, 313] width 1122 height 519
click at [984, 548] on use at bounding box center [982, 550] width 4 height 7
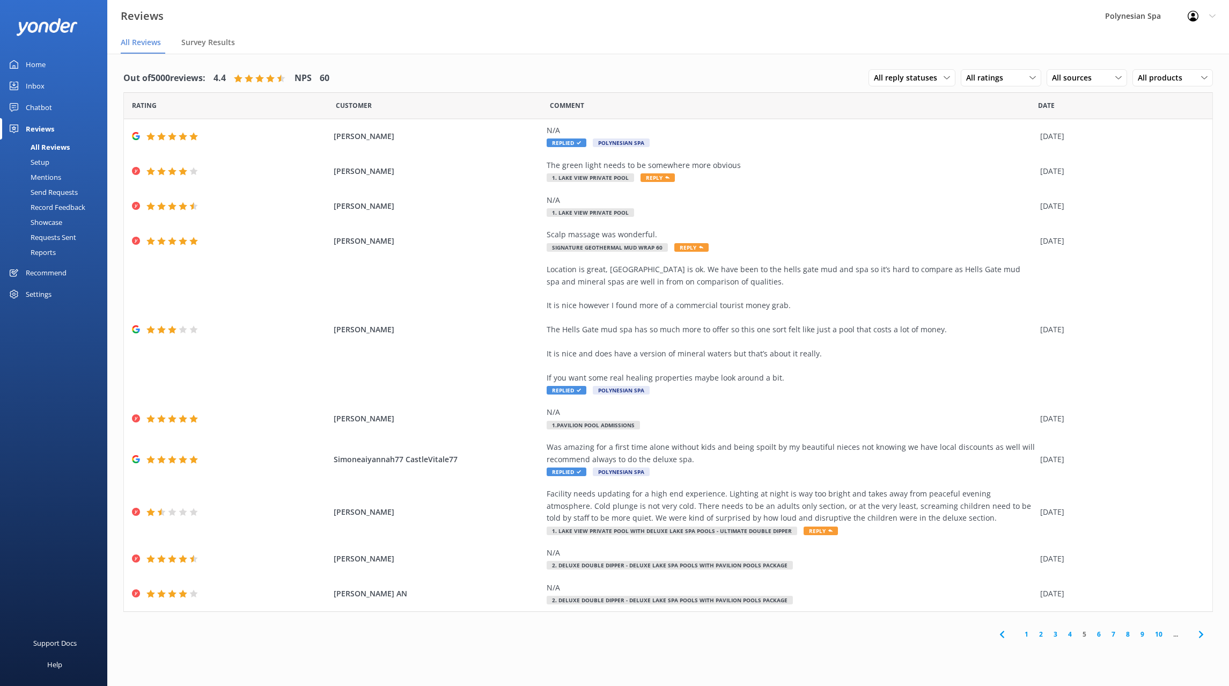
click at [1026, 635] on link "1" at bounding box center [1026, 634] width 14 height 10
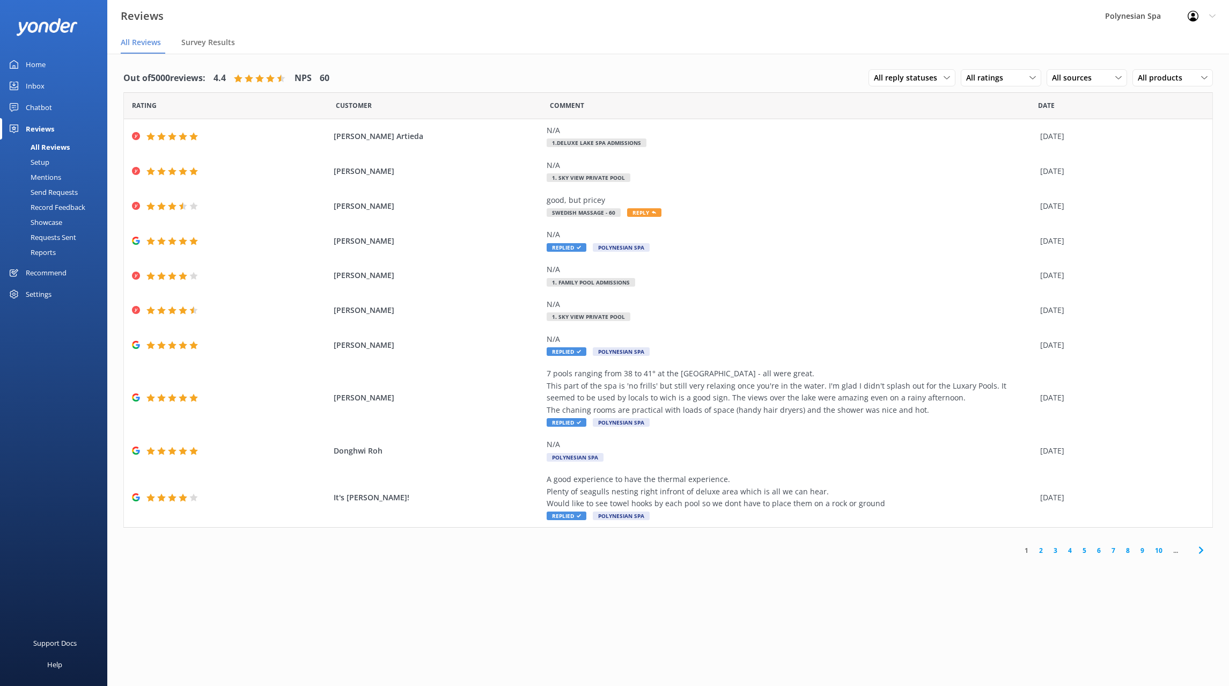
click at [1041, 549] on link "2" at bounding box center [1041, 550] width 14 height 10
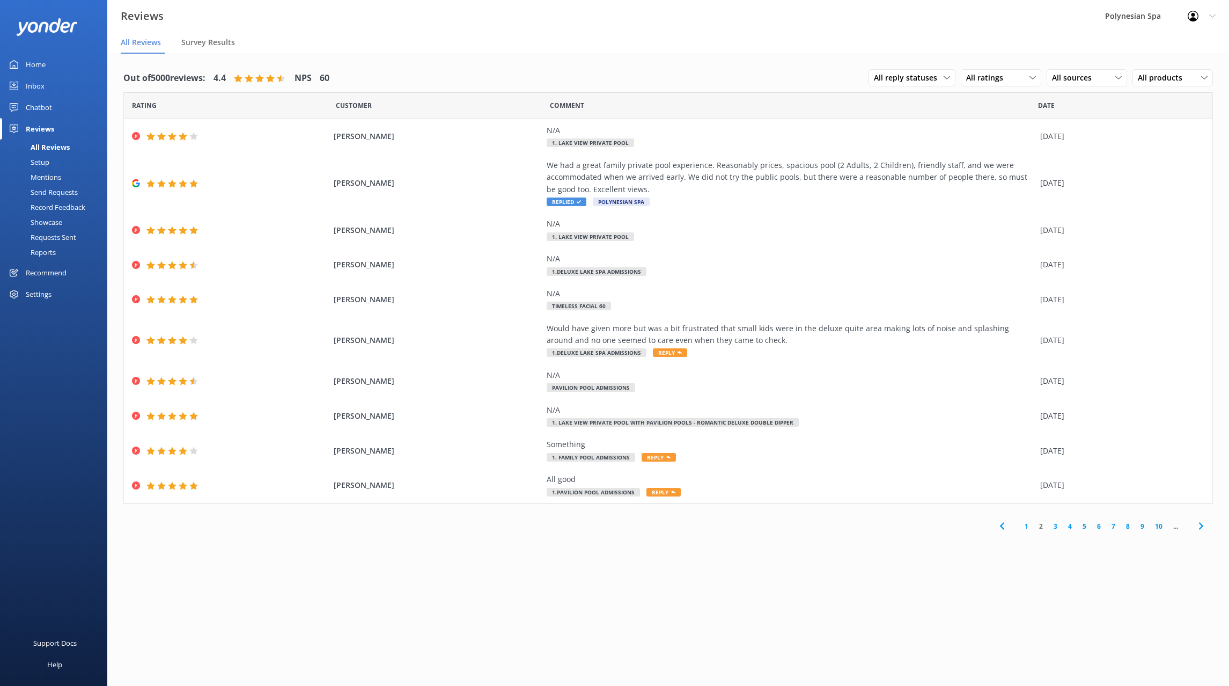
click at [1025, 529] on link "1" at bounding box center [1026, 526] width 14 height 10
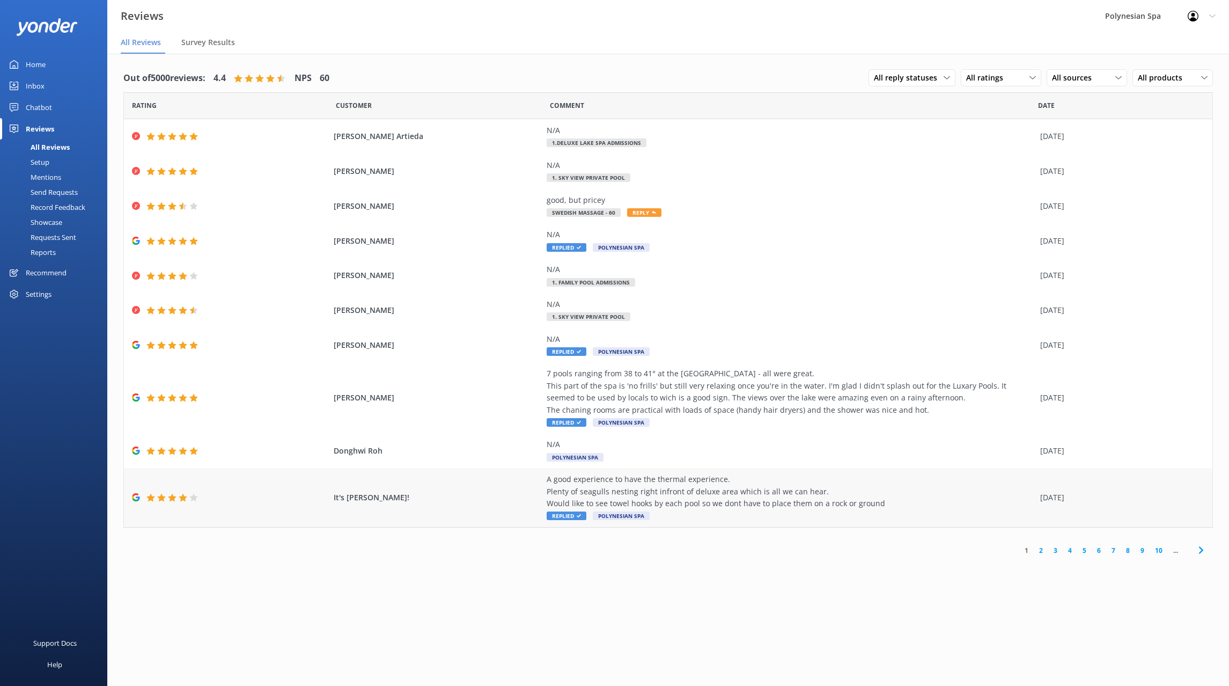
click at [718, 510] on div "A good experience to have the thermal experience. Plenty of seagulls nesting ri…" at bounding box center [791, 497] width 488 height 48
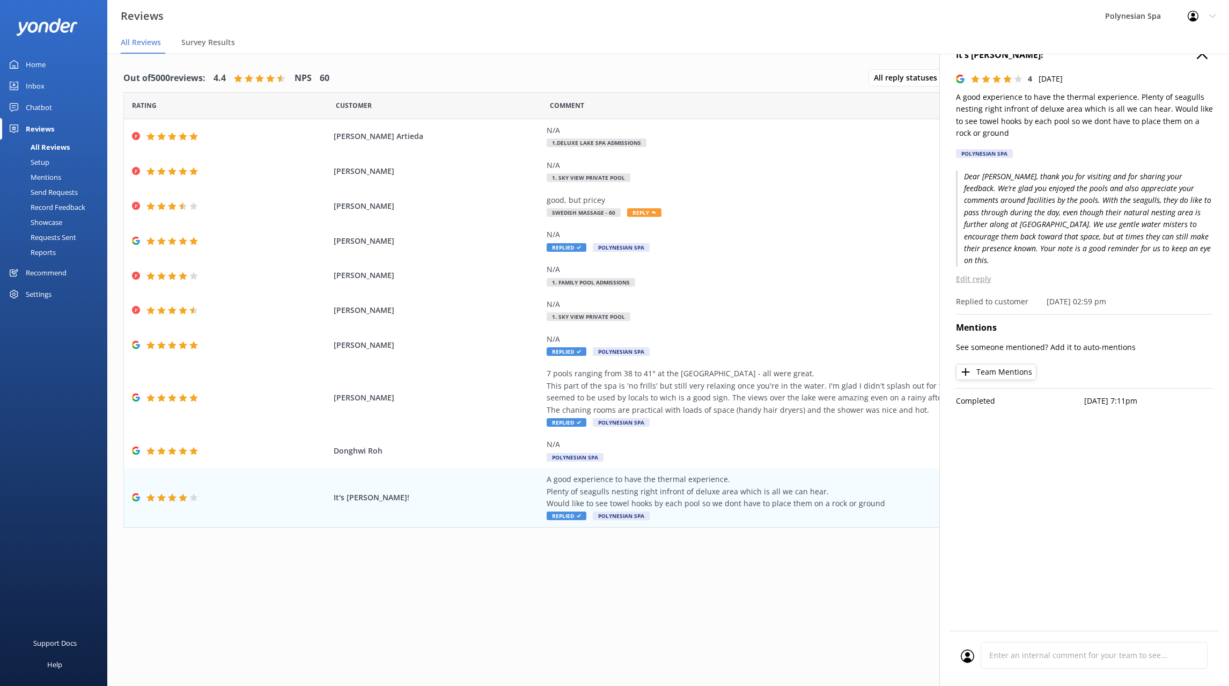
click at [977, 273] on p "Edit reply" at bounding box center [1084, 279] width 257 height 12
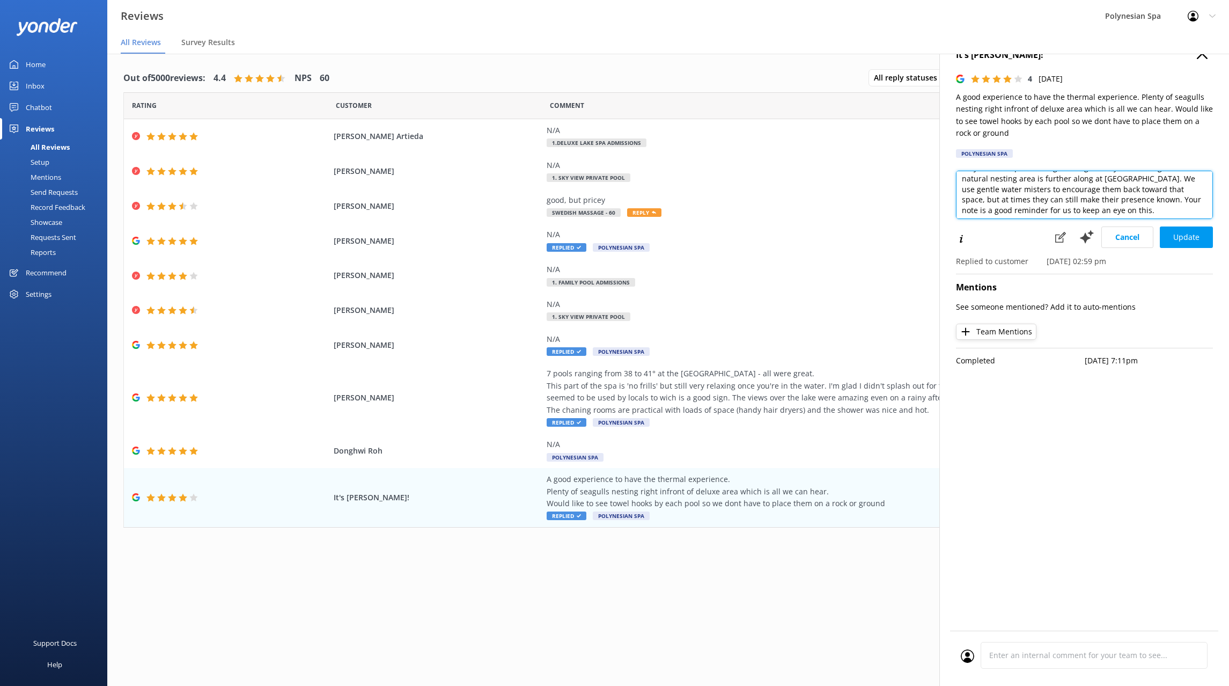
scroll to position [48, 0]
click at [1064, 197] on textarea "Dear [PERSON_NAME], thank you for visiting and for sharing your feedback. We’re…" at bounding box center [1084, 195] width 257 height 48
type textarea "Dear [PERSON_NAME], thank you for visiting and for sharing your feedback. We’re…"
click at [1188, 230] on button "Update" at bounding box center [1186, 236] width 53 height 21
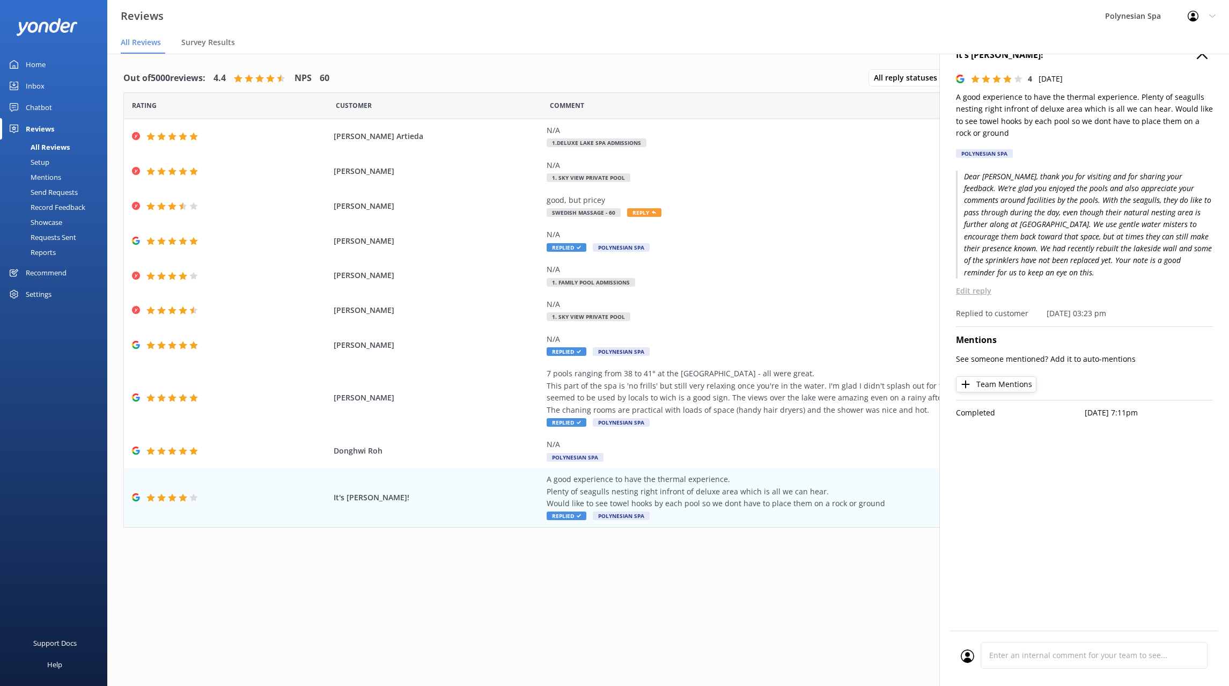
click at [1200, 57] on icon "button" at bounding box center [1202, 53] width 11 height 11
